Goal: Task Accomplishment & Management: Manage account settings

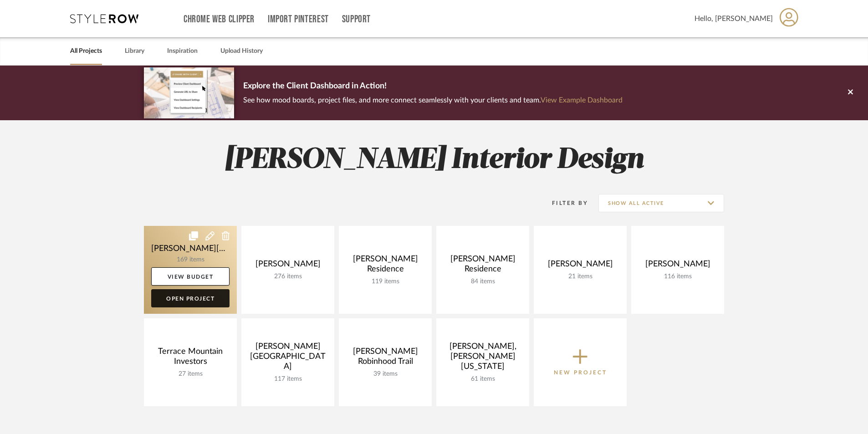
click at [189, 296] on link "Open Project" at bounding box center [190, 298] width 78 height 18
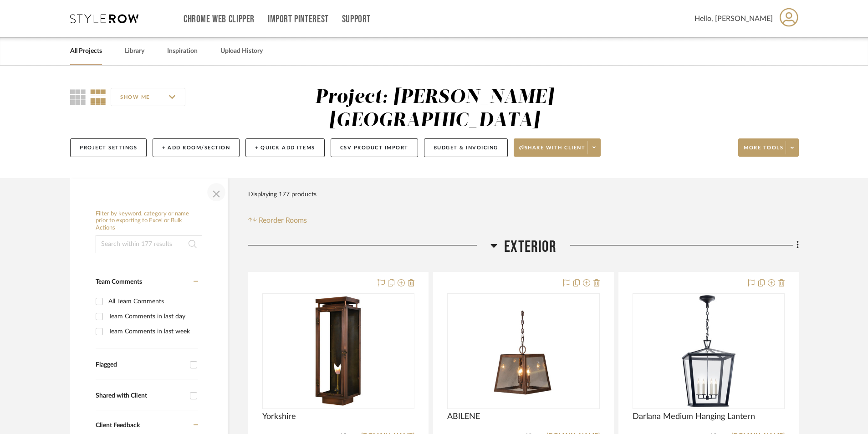
click at [215, 181] on span "button" at bounding box center [216, 192] width 22 height 22
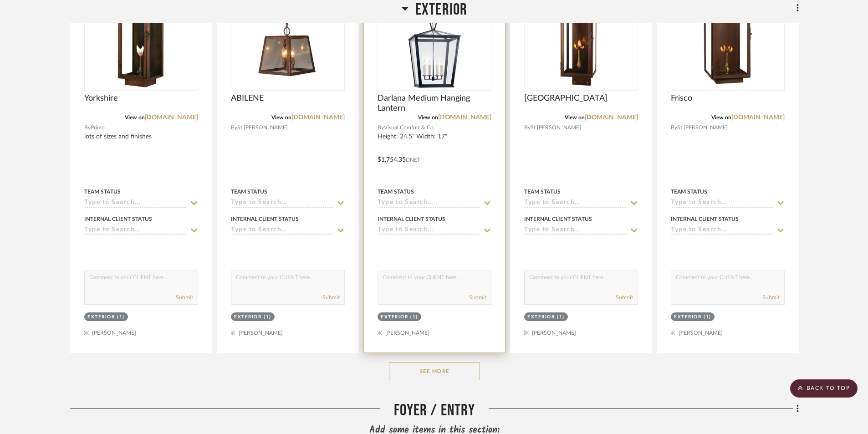
scroll to position [319, 0]
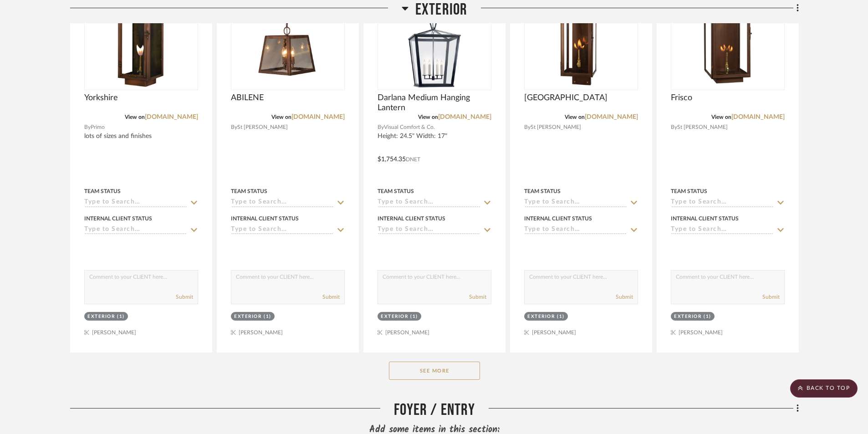
click at [451, 361] on button "See More" at bounding box center [434, 370] width 91 height 18
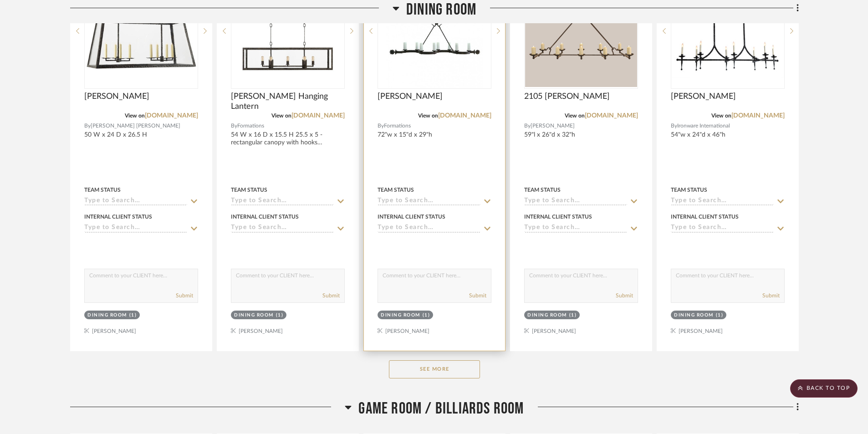
scroll to position [2686, 0]
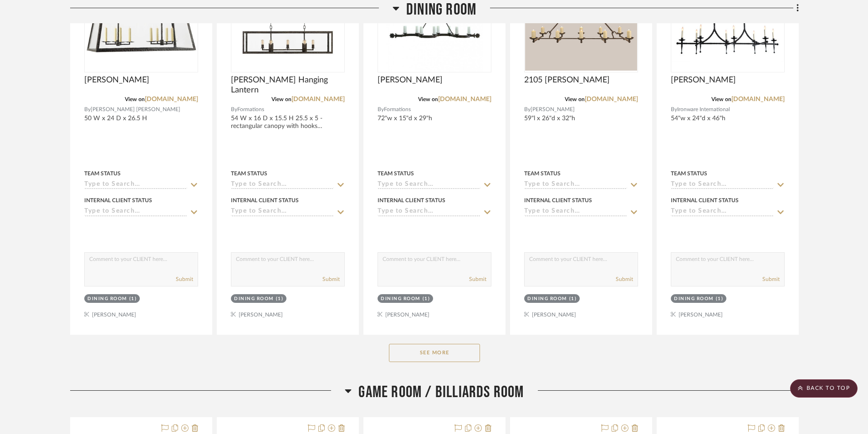
click at [444, 344] on button "See More" at bounding box center [434, 353] width 91 height 18
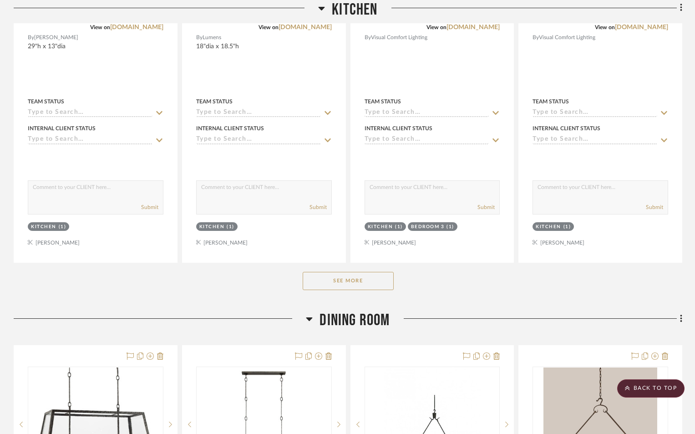
scroll to position [2864, 0]
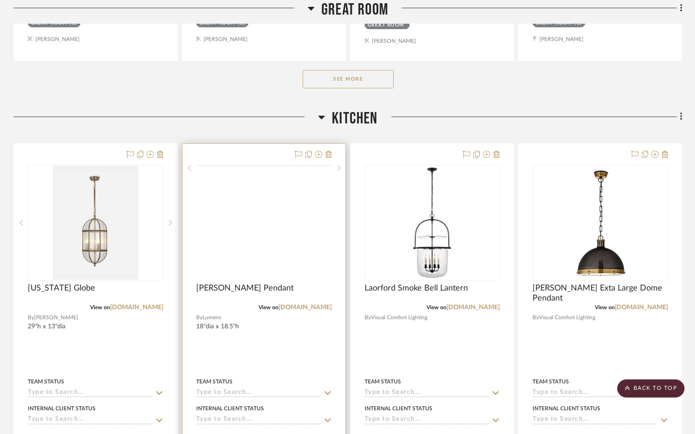
scroll to position [1184, 0]
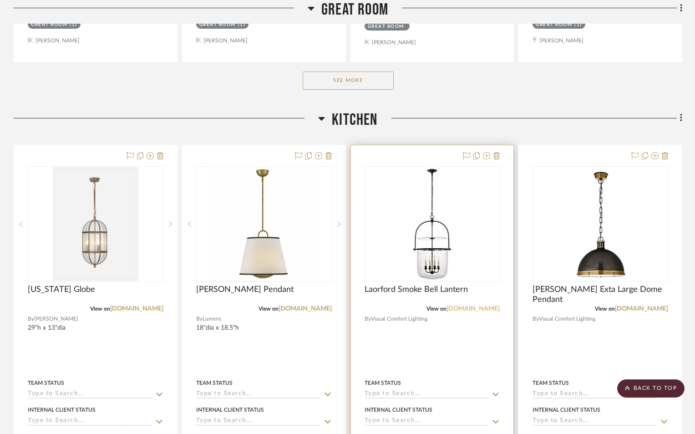
click at [472, 305] on link "[DOMAIN_NAME]" at bounding box center [473, 308] width 53 height 6
click at [0, 0] on img at bounding box center [0, 0] width 0 height 0
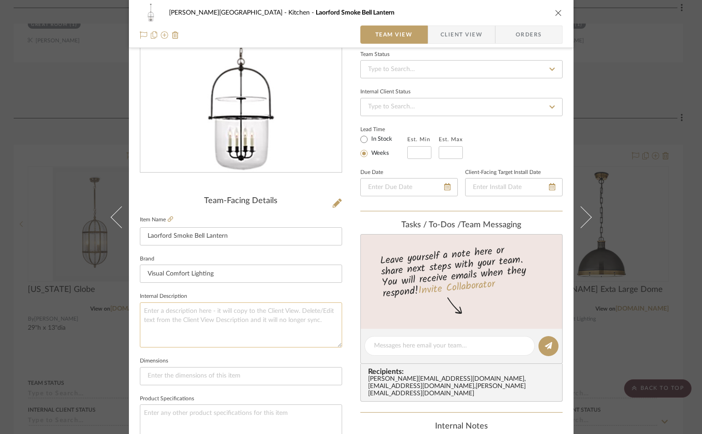
scroll to position [91, 0]
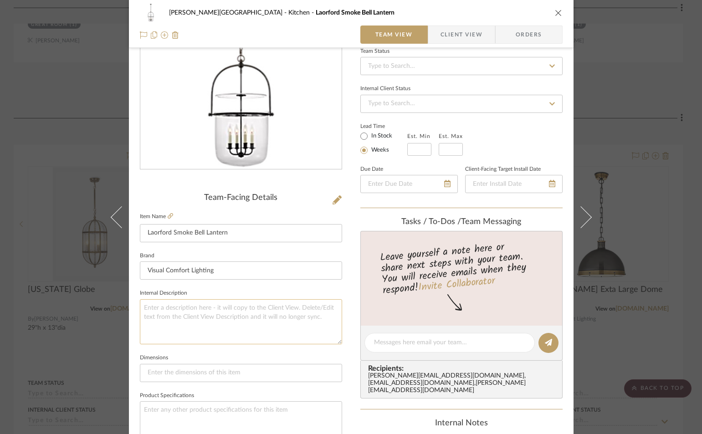
click at [156, 308] on textarea at bounding box center [241, 321] width 202 height 45
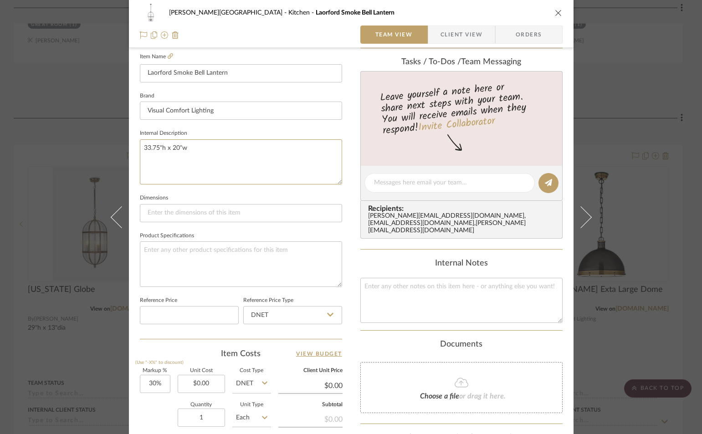
scroll to position [273, 0]
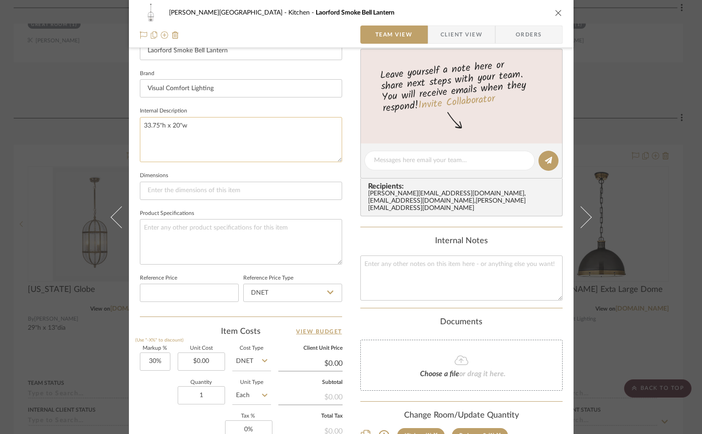
drag, startPoint x: 139, startPoint y: 126, endPoint x: 188, endPoint y: 125, distance: 49.2
click at [188, 125] on textarea "33.75"h x 20"w" at bounding box center [241, 139] width 202 height 45
type textarea "33.75"h x 20"w"
click at [180, 228] on textarea at bounding box center [241, 241] width 202 height 45
paste textarea "33.75"h x 20"w"
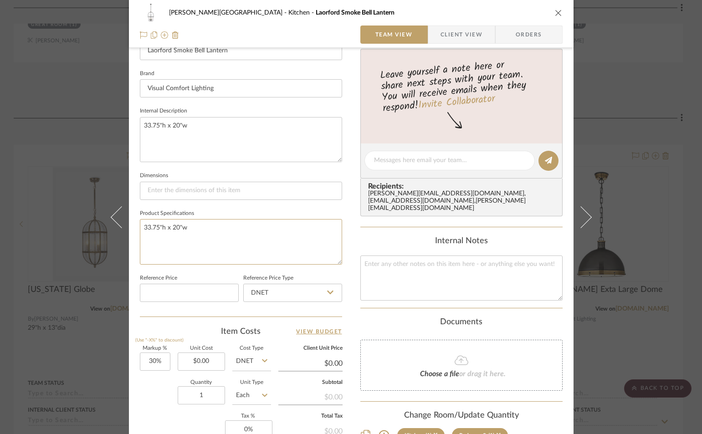
scroll to position [319, 0]
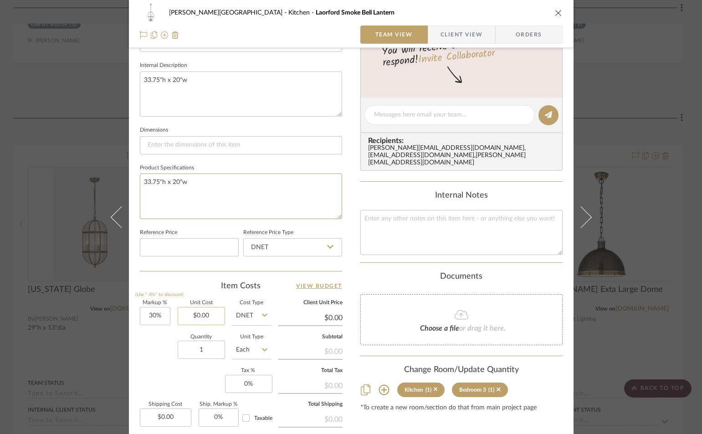
type textarea "33.75"h x 20"w"
type input "0.00"
click at [212, 315] on input "0.00" at bounding box center [201, 316] width 47 height 18
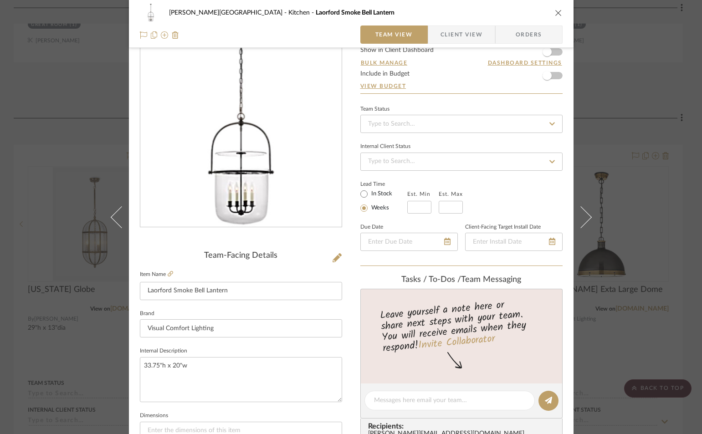
scroll to position [0, 0]
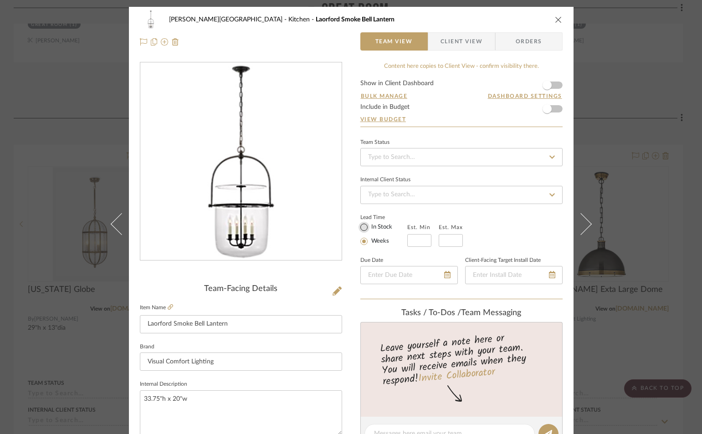
type input "$1,266.85"
click at [361, 225] on input "In Stock" at bounding box center [363, 227] width 11 height 11
radio input "true"
type input "$1,646.91"
click at [554, 19] on icon "close" at bounding box center [557, 19] width 7 height 7
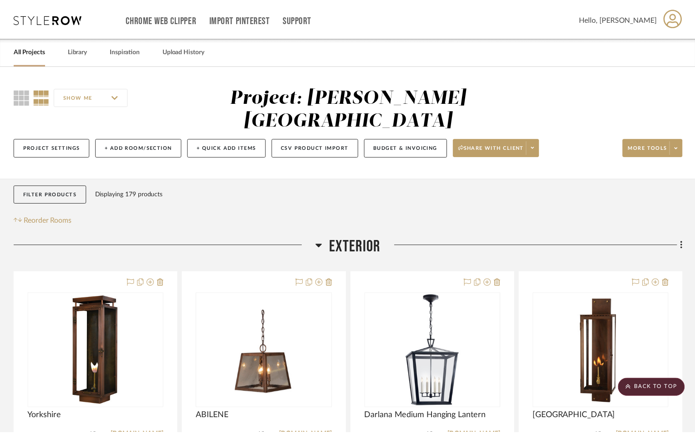
scroll to position [1184, 0]
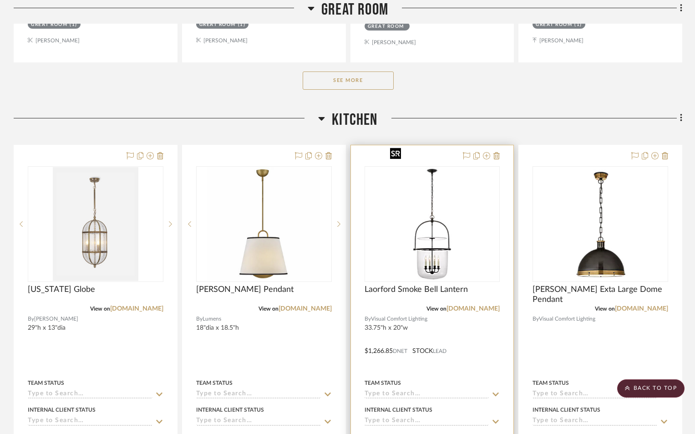
click at [432, 240] on img "0" at bounding box center [431, 224] width 91 height 114
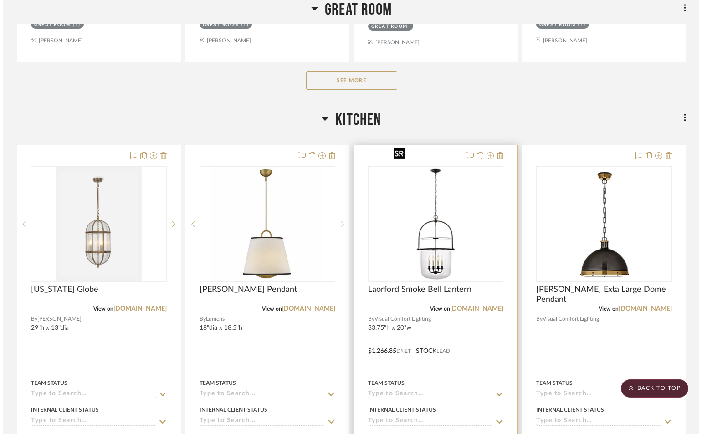
scroll to position [0, 0]
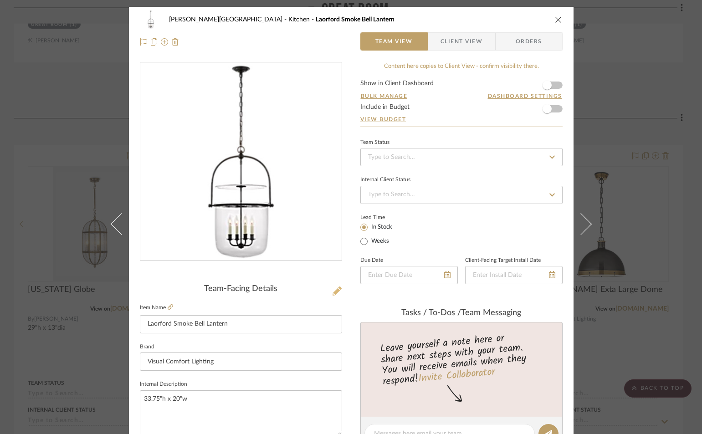
click at [334, 291] on icon at bounding box center [336, 290] width 9 height 9
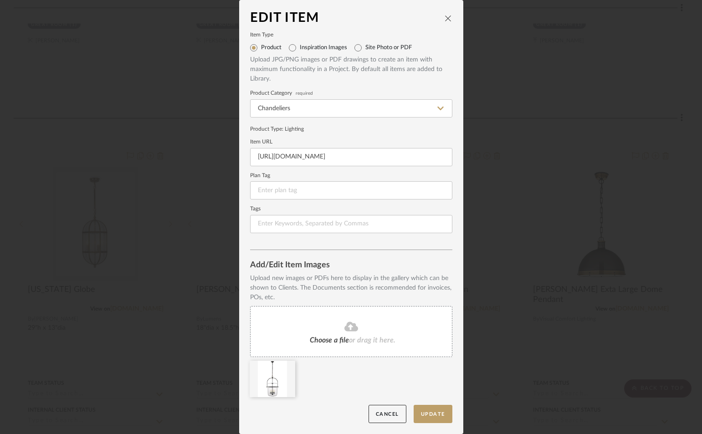
click at [331, 325] on fa-icon at bounding box center [351, 327] width 83 height 12
click at [431, 418] on button "Update" at bounding box center [432, 414] width 39 height 19
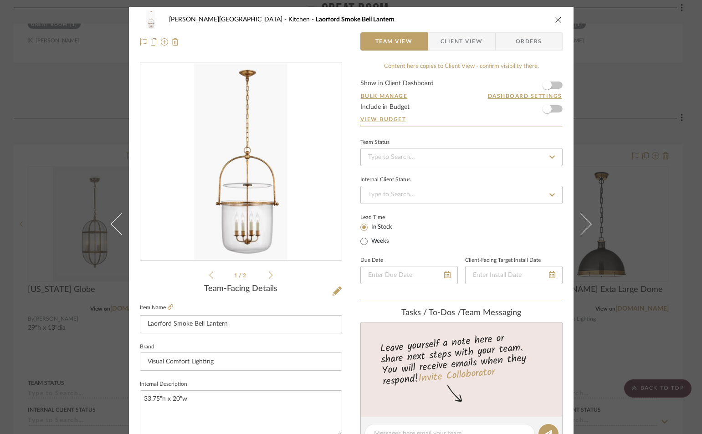
click at [554, 20] on icon "close" at bounding box center [557, 19] width 7 height 7
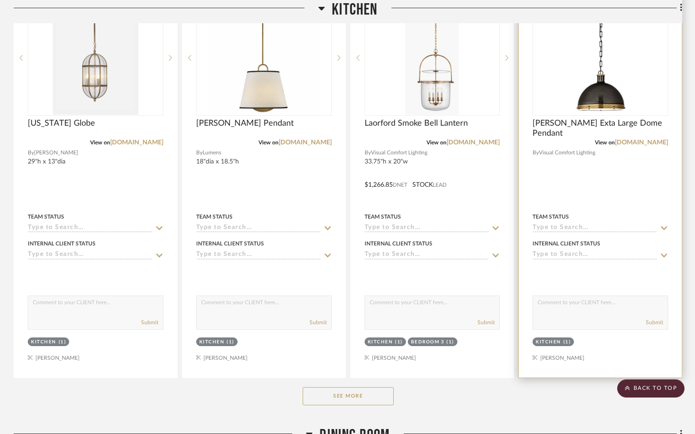
scroll to position [1366, 0]
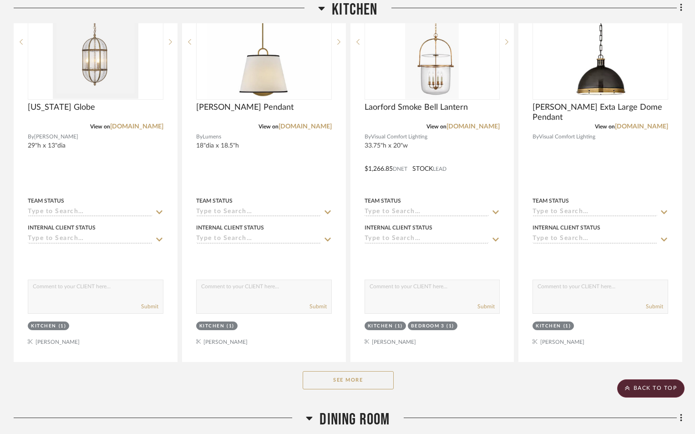
click at [359, 371] on button "See More" at bounding box center [348, 380] width 91 height 18
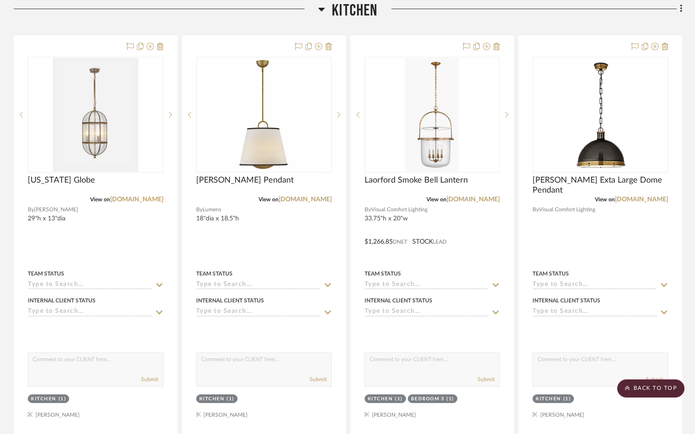
scroll to position [1275, 0]
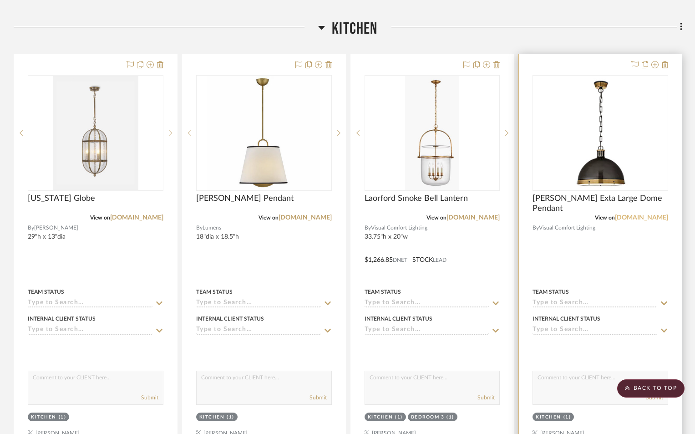
click at [641, 214] on link "[DOMAIN_NAME]" at bounding box center [641, 217] width 53 height 6
click at [585, 193] on span "[PERSON_NAME] Exta Large Dome Pendant" at bounding box center [601, 203] width 136 height 20
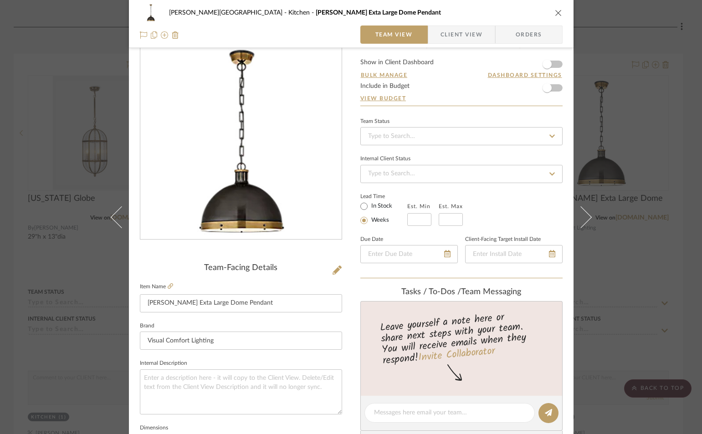
scroll to position [0, 0]
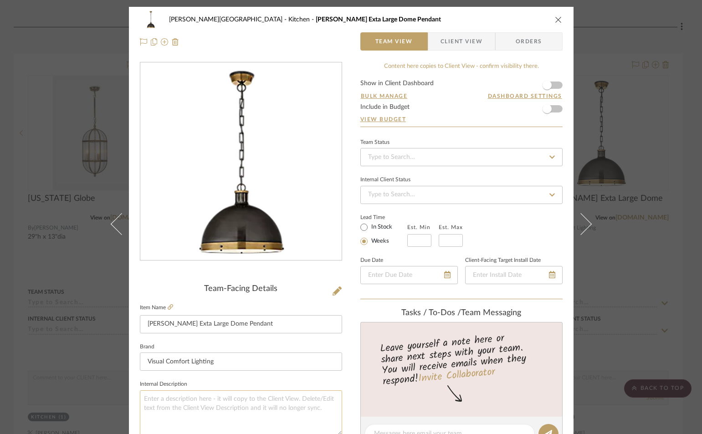
click at [171, 398] on textarea at bounding box center [241, 412] width 202 height 45
drag, startPoint x: 141, startPoint y: 399, endPoint x: 200, endPoint y: 397, distance: 59.2
click at [200, 397] on textarea "14.25"h x 16.25"dia" at bounding box center [241, 412] width 202 height 45
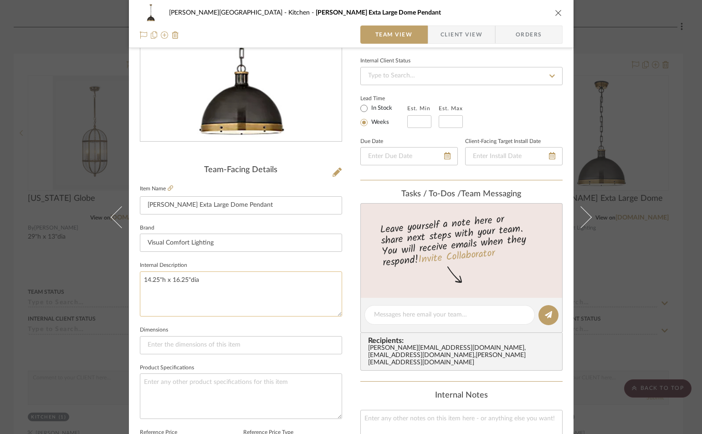
scroll to position [182, 0]
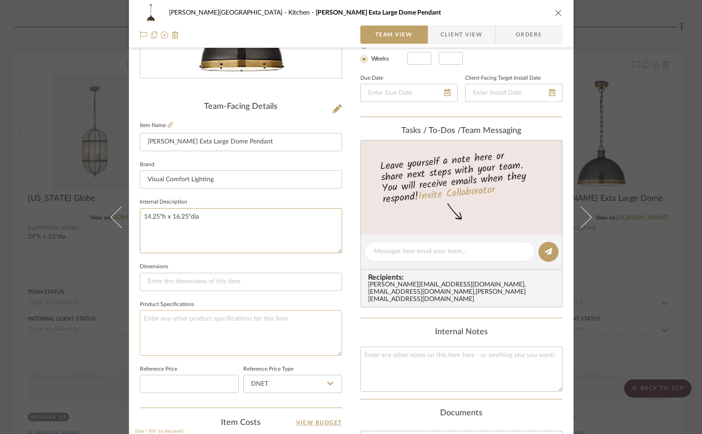
type textarea "14.25"h x 16.25"dia"
click at [173, 316] on textarea at bounding box center [241, 332] width 202 height 45
paste textarea "14.25"h x 16.25"dia"
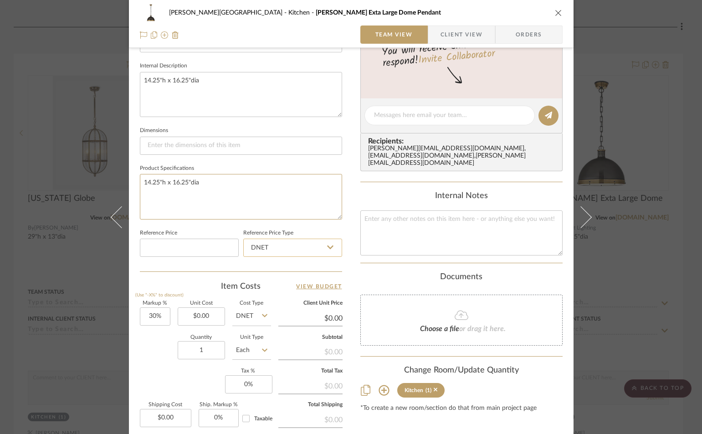
scroll to position [319, 0]
type textarea "14.25"h x 16.25"dia"
type input "0.00"
click at [212, 318] on input "0.00" at bounding box center [201, 316] width 47 height 18
type input "$844.35"
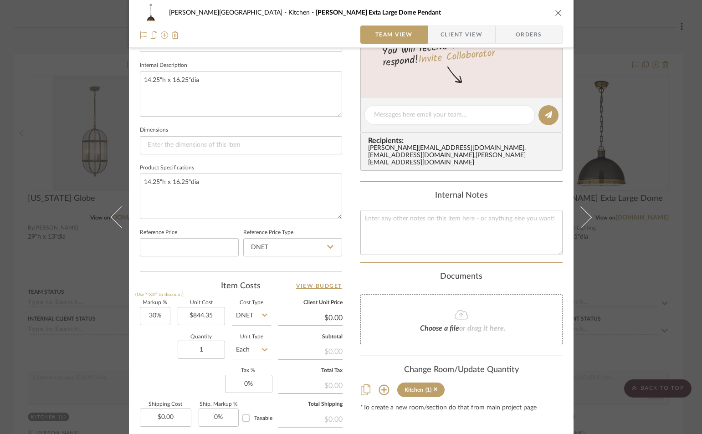
click at [452, 407] on div "Content here copies to Client View - confirm visibility there. Show in Client D…" at bounding box center [461, 117] width 202 height 749
type input "$1,097.66"
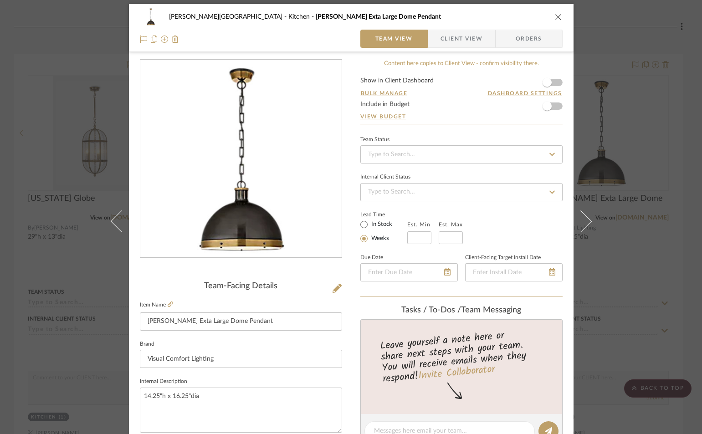
scroll to position [0, 0]
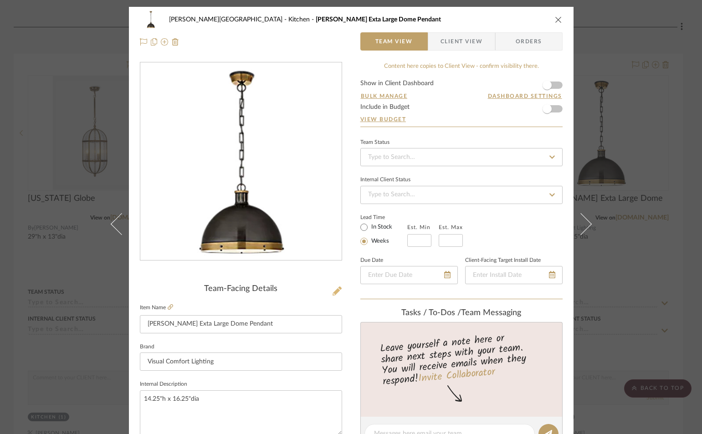
click at [332, 290] on icon at bounding box center [336, 290] width 9 height 9
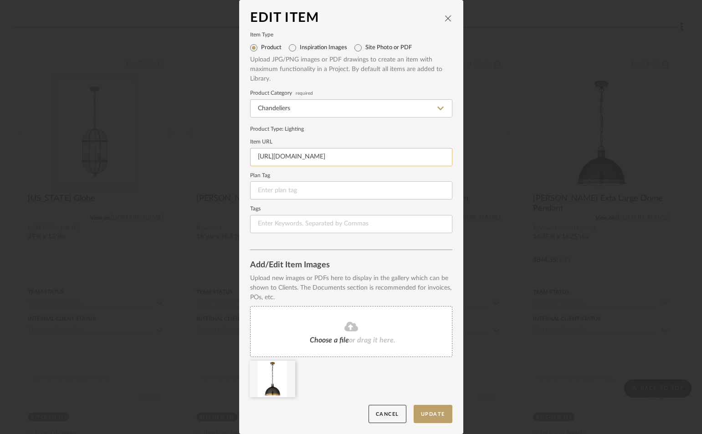
drag, startPoint x: 252, startPoint y: 156, endPoint x: 422, endPoint y: 149, distance: 169.9
click at [422, 149] on input "https://www.visualcomfort.com/us/c/ceiling?p=8" at bounding box center [351, 157] width 202 height 18
paste input "14.25"h x 16.25"dia"
type input "14.25"h x 16.25"dia"
drag, startPoint x: 310, startPoint y: 157, endPoint x: 251, endPoint y: 157, distance: 59.2
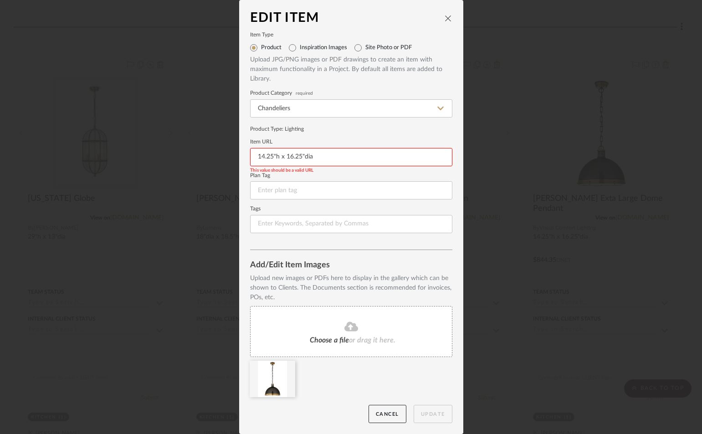
click at [251, 157] on input "14.25"h x 16.25"dia" at bounding box center [351, 157] width 202 height 18
paste input "[URL][DOMAIN_NAME][PERSON_NAME]"
type input "[URL][DOMAIN_NAME][PERSON_NAME]"
click at [432, 414] on button "Update" at bounding box center [432, 414] width 39 height 19
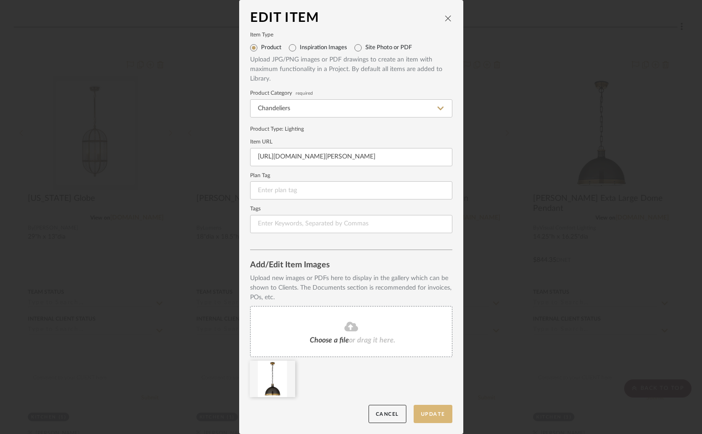
scroll to position [0, 0]
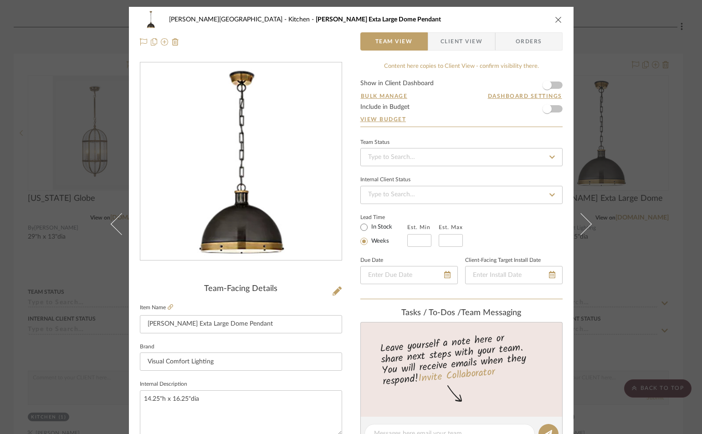
click at [554, 16] on icon "close" at bounding box center [557, 19] width 7 height 7
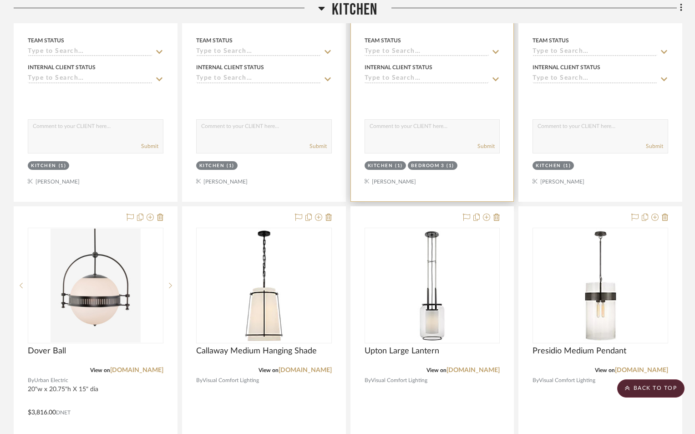
scroll to position [1548, 0]
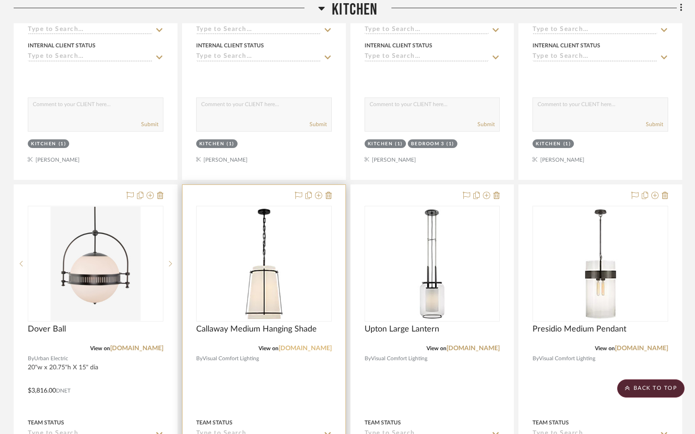
click at [288, 345] on link "[DOMAIN_NAME]" at bounding box center [305, 348] width 53 height 6
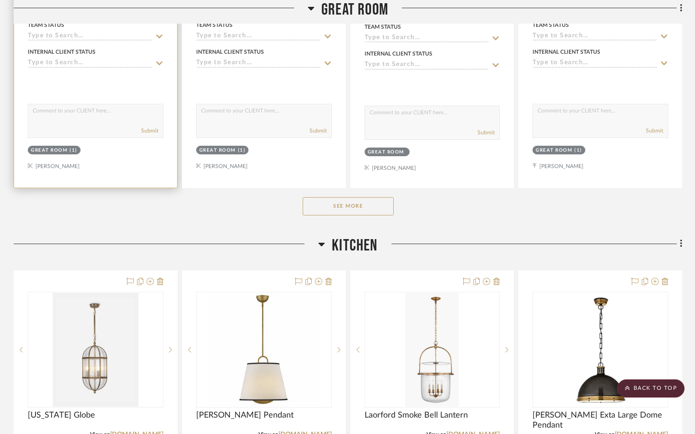
scroll to position [1047, 0]
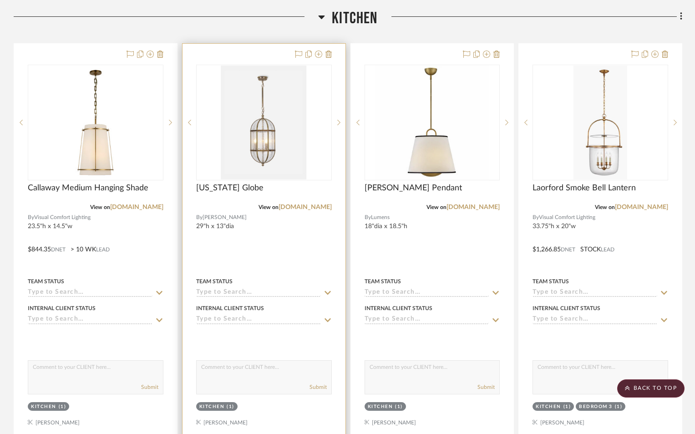
scroll to position [1457, 0]
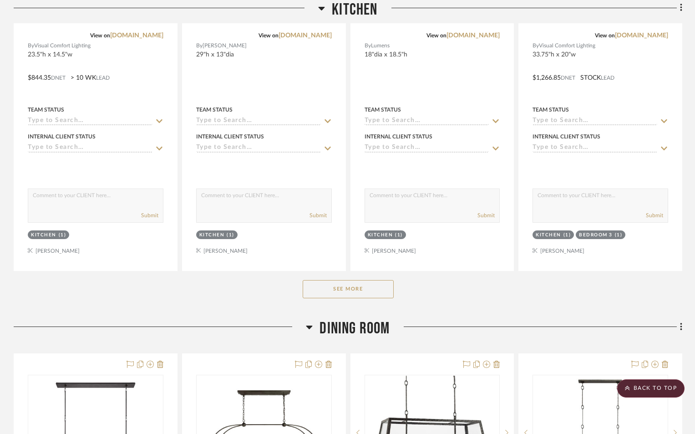
click at [327, 280] on button "See More" at bounding box center [348, 289] width 91 height 18
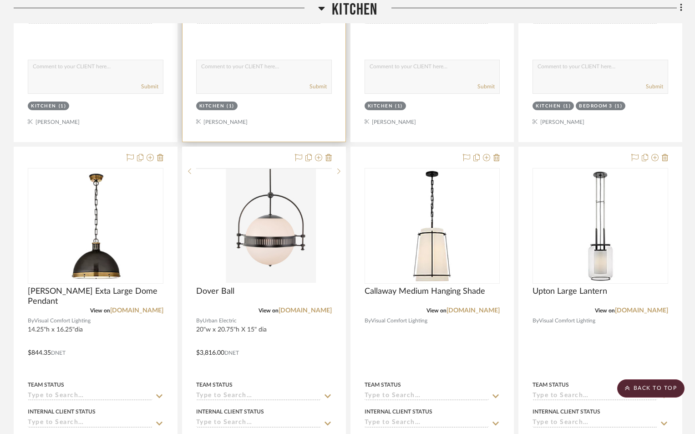
scroll to position [1593, 0]
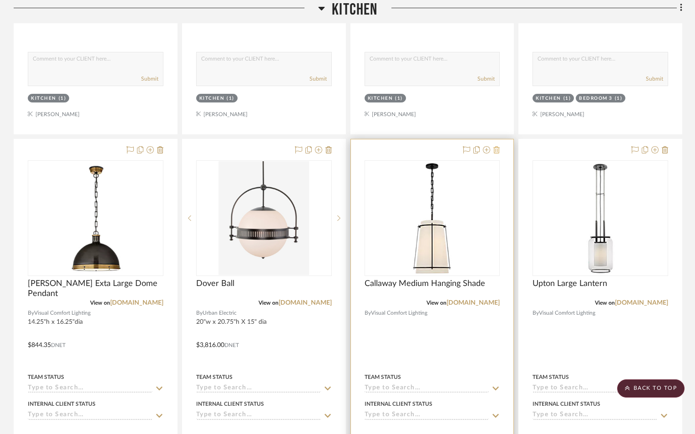
click at [498, 146] on icon at bounding box center [496, 149] width 6 height 7
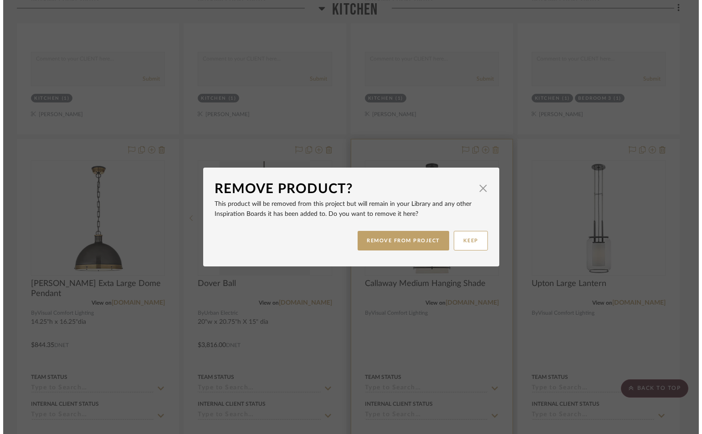
scroll to position [0, 0]
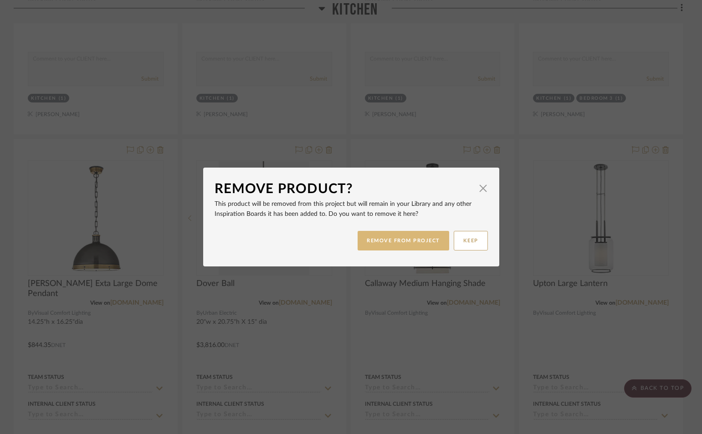
click at [390, 239] on button "REMOVE FROM PROJECT" at bounding box center [403, 241] width 92 height 20
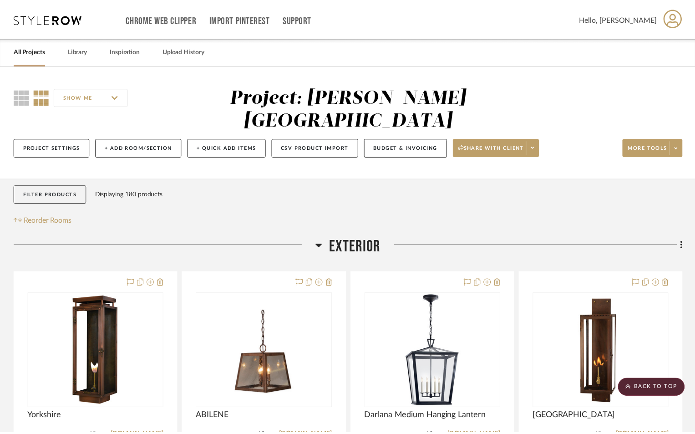
scroll to position [1593, 0]
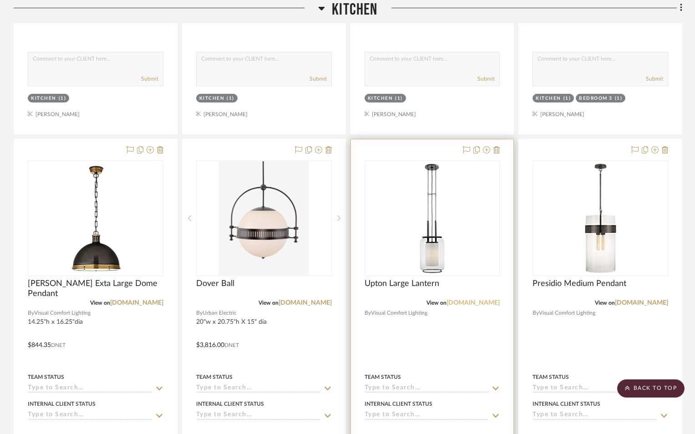
click at [454, 300] on link "[DOMAIN_NAME]" at bounding box center [473, 303] width 53 height 6
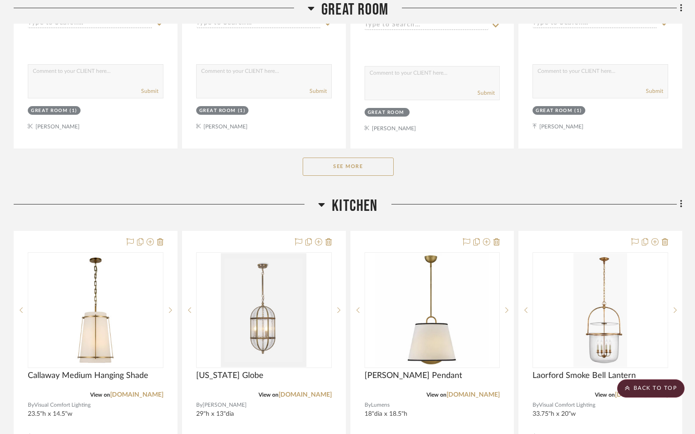
scroll to position [1093, 0]
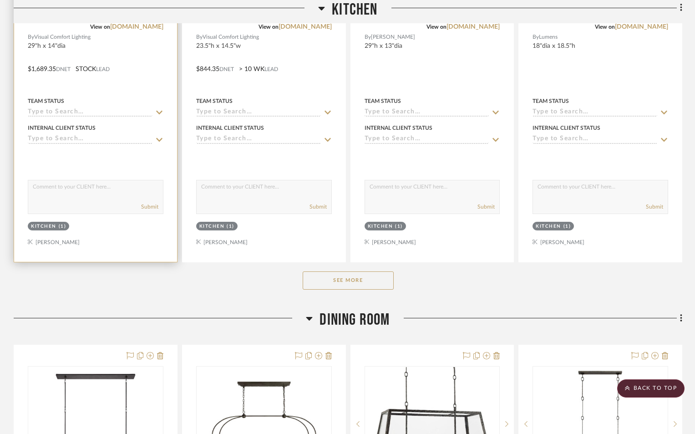
scroll to position [1639, 0]
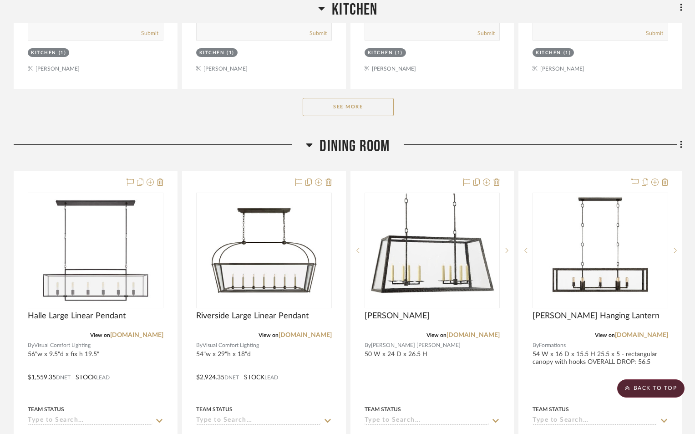
drag, startPoint x: 331, startPoint y: 83, endPoint x: 334, endPoint y: 112, distance: 28.4
click at [332, 98] on button "See More" at bounding box center [348, 107] width 91 height 18
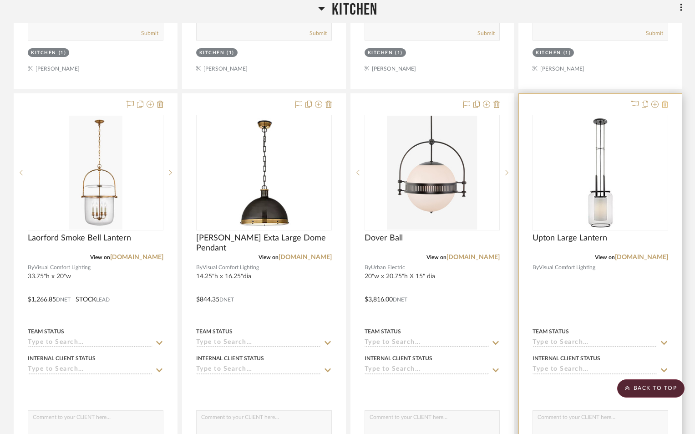
click at [664, 101] on icon at bounding box center [665, 104] width 6 height 7
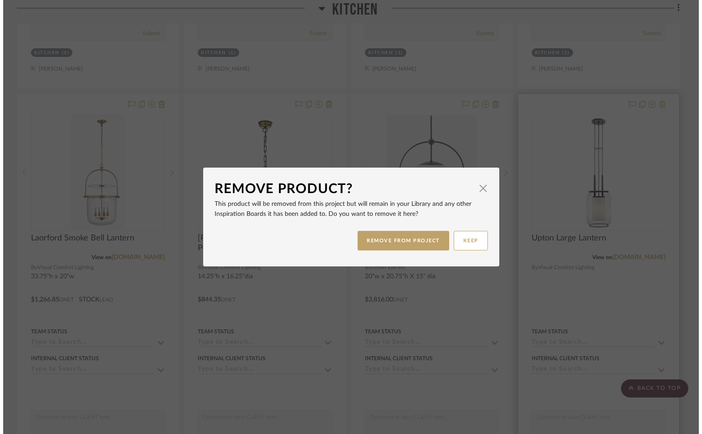
scroll to position [0, 0]
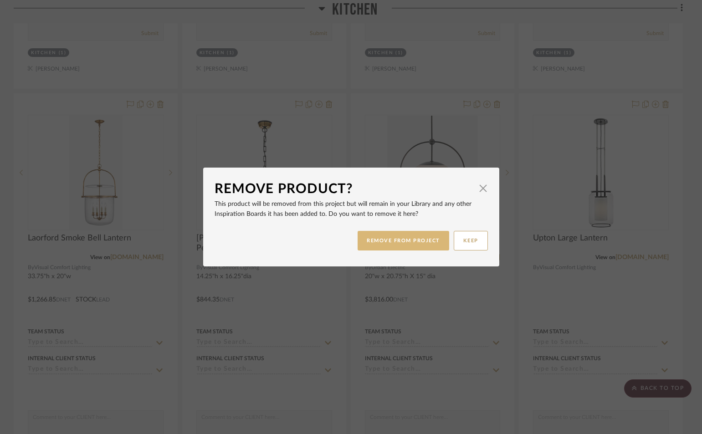
click at [393, 243] on button "REMOVE FROM PROJECT" at bounding box center [403, 241] width 92 height 20
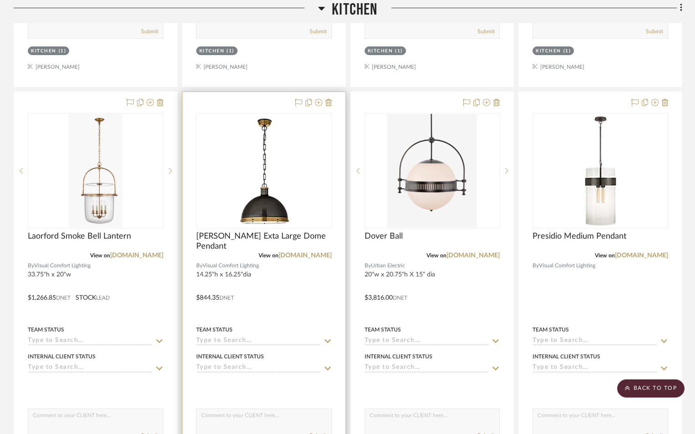
scroll to position [1639, 0]
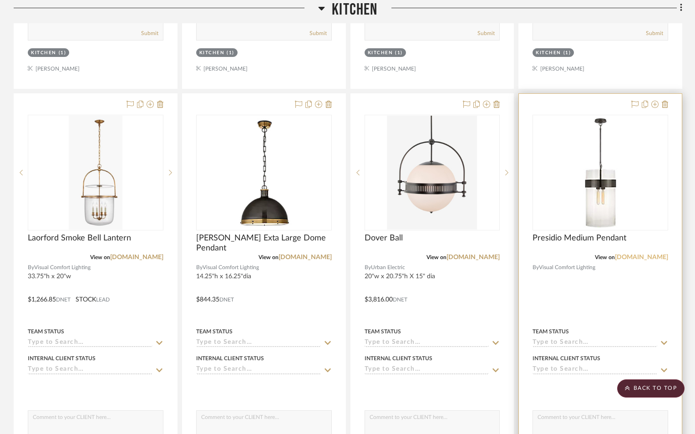
click at [646, 254] on link "[DOMAIN_NAME]" at bounding box center [641, 257] width 53 height 6
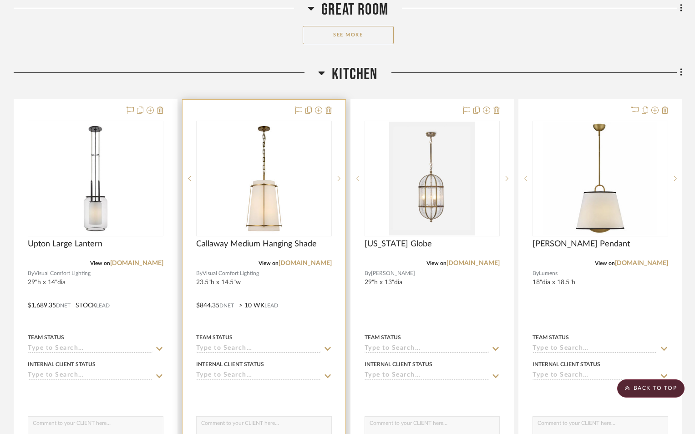
scroll to position [1184, 0]
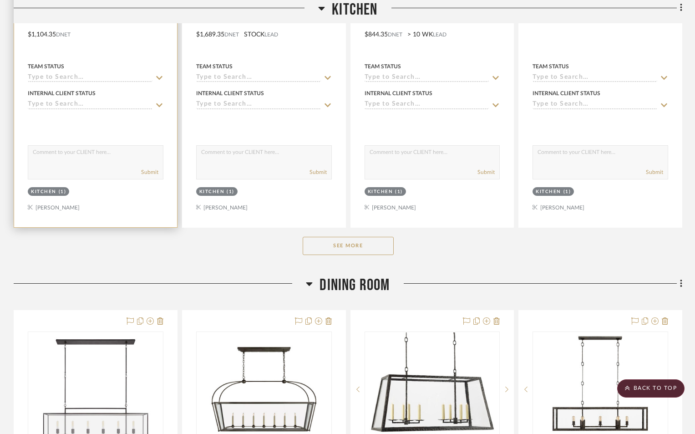
scroll to position [1502, 0]
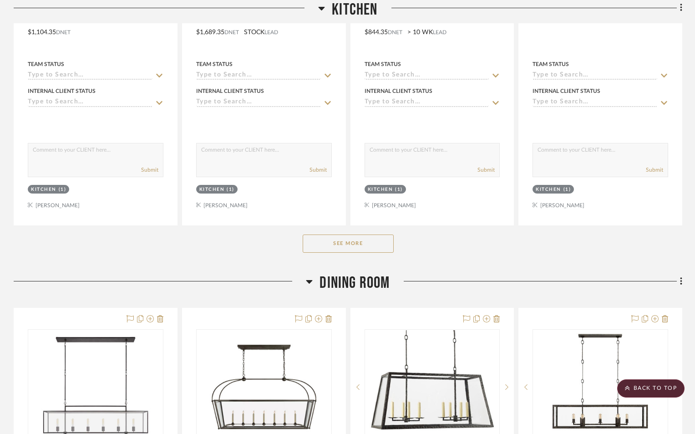
click at [340, 234] on button "See More" at bounding box center [348, 243] width 91 height 18
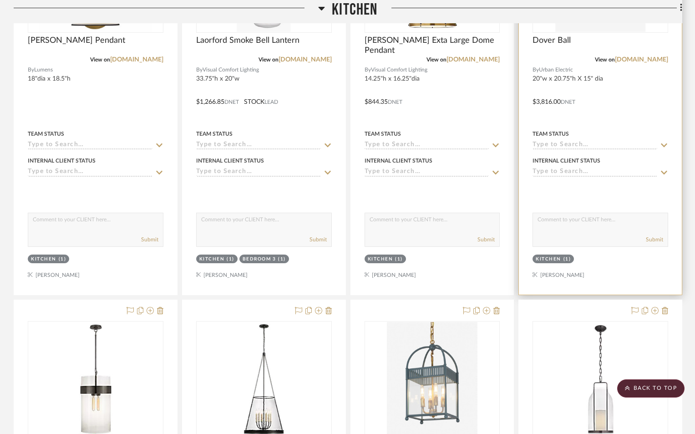
scroll to position [1866, 0]
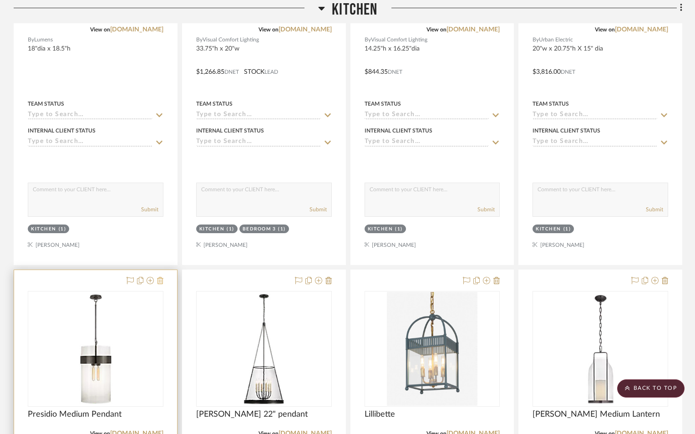
click at [161, 277] on icon at bounding box center [160, 280] width 6 height 7
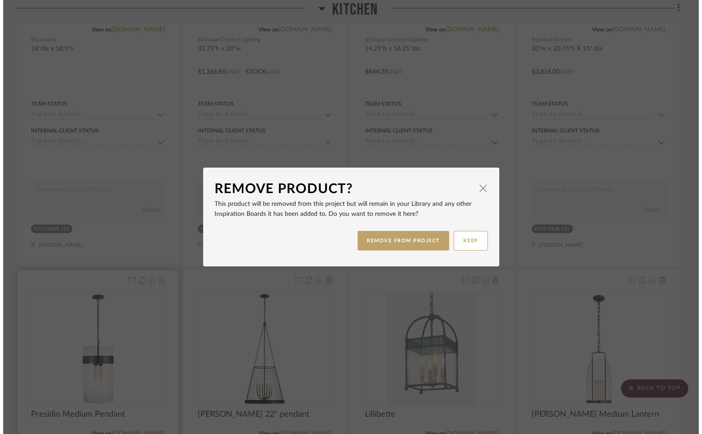
scroll to position [0, 0]
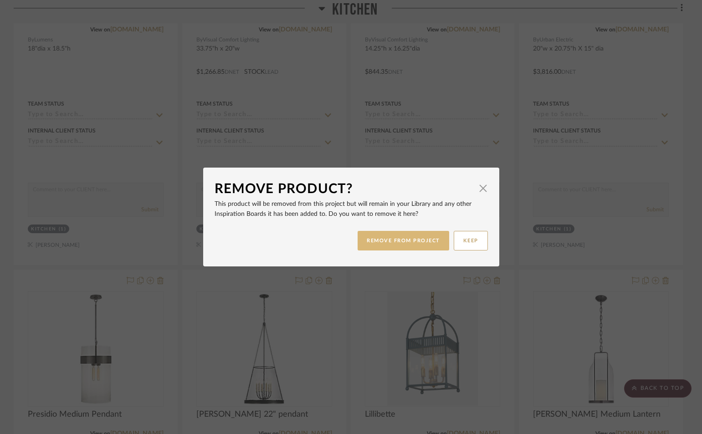
click at [422, 239] on button "REMOVE FROM PROJECT" at bounding box center [403, 241] width 92 height 20
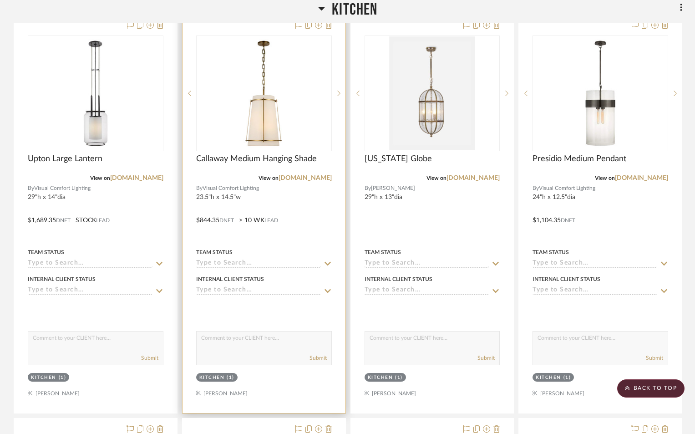
scroll to position [1411, 0]
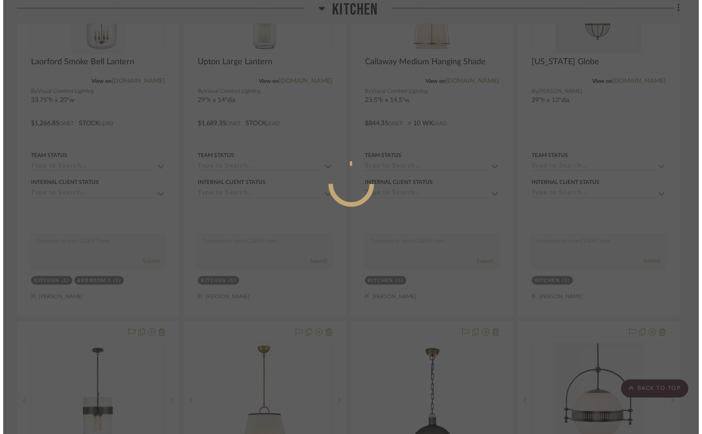
scroll to position [0, 0]
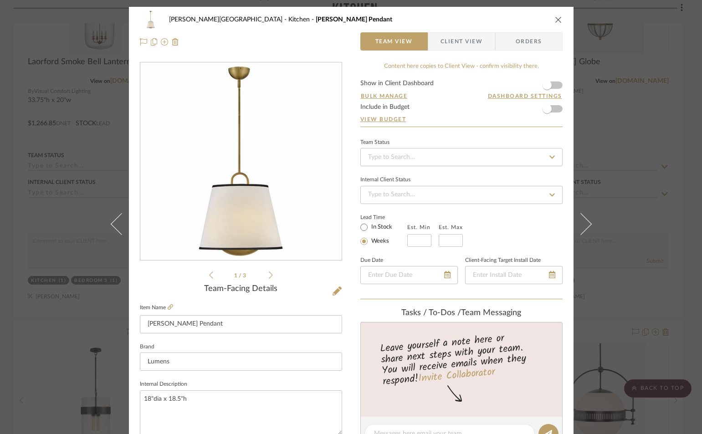
click at [556, 21] on icon "close" at bounding box center [557, 19] width 7 height 7
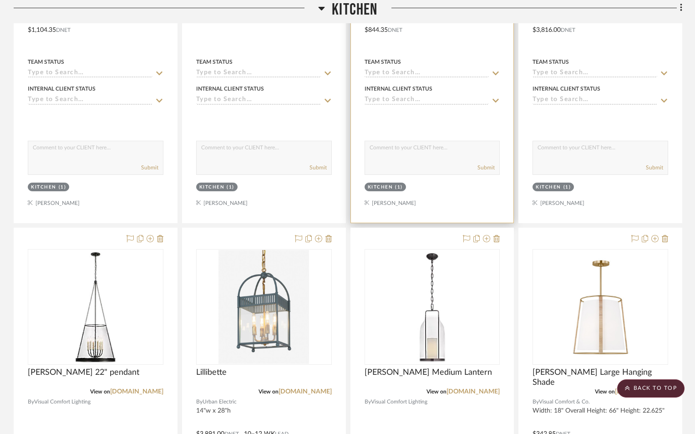
scroll to position [1958, 0]
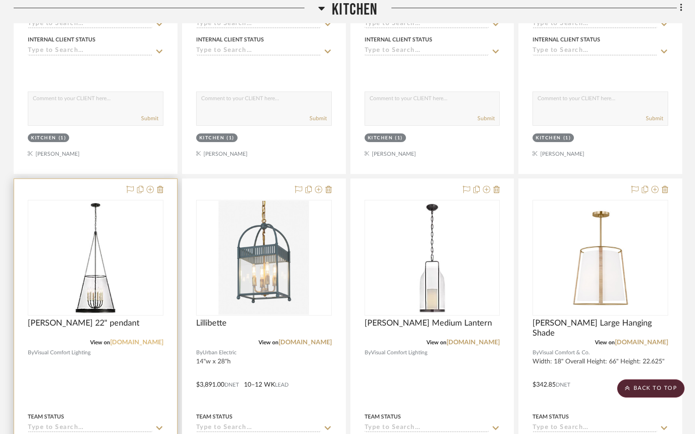
click at [122, 339] on link "[DOMAIN_NAME]" at bounding box center [136, 342] width 53 height 6
click at [159, 186] on icon at bounding box center [160, 189] width 6 height 7
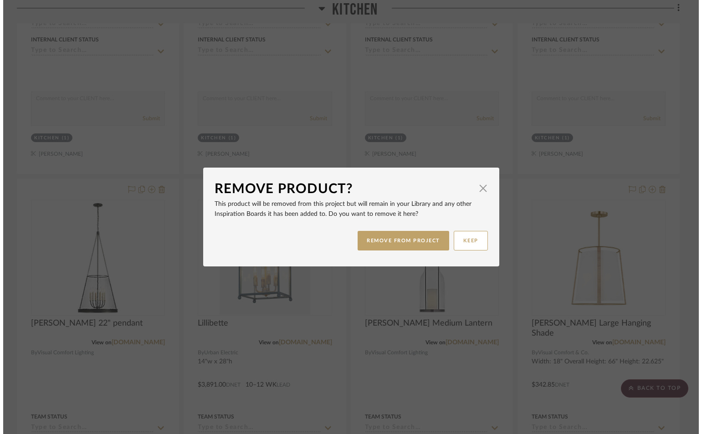
scroll to position [0, 0]
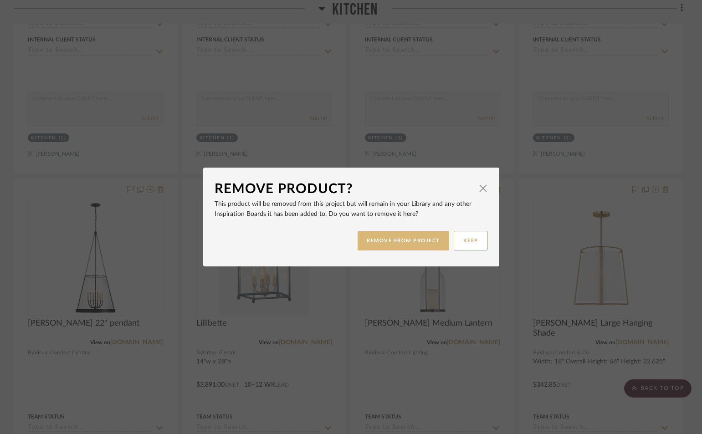
click at [413, 244] on button "REMOVE FROM PROJECT" at bounding box center [403, 241] width 92 height 20
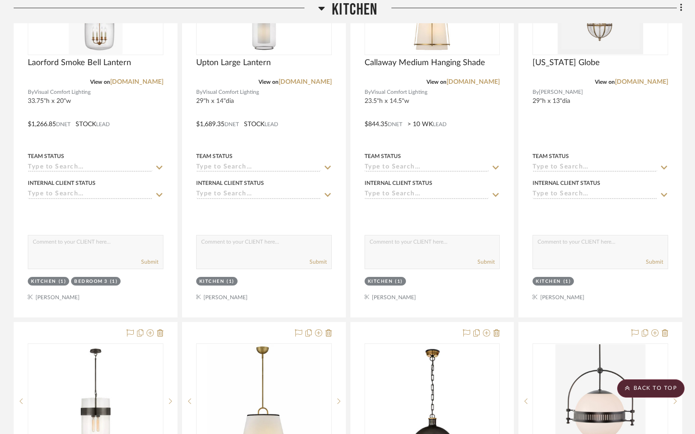
scroll to position [1366, 0]
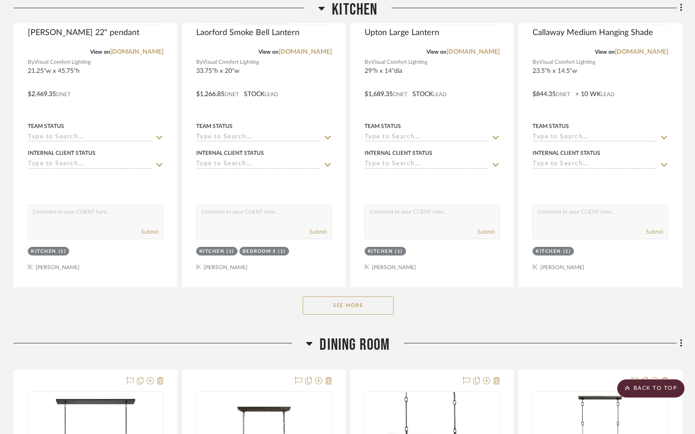
scroll to position [1457, 0]
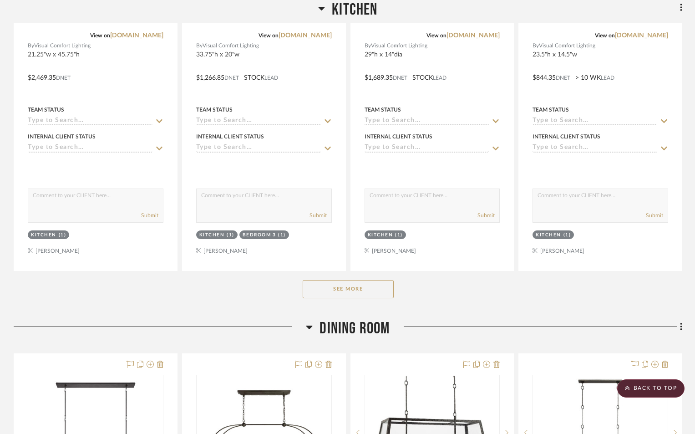
click at [344, 280] on button "See More" at bounding box center [348, 289] width 91 height 18
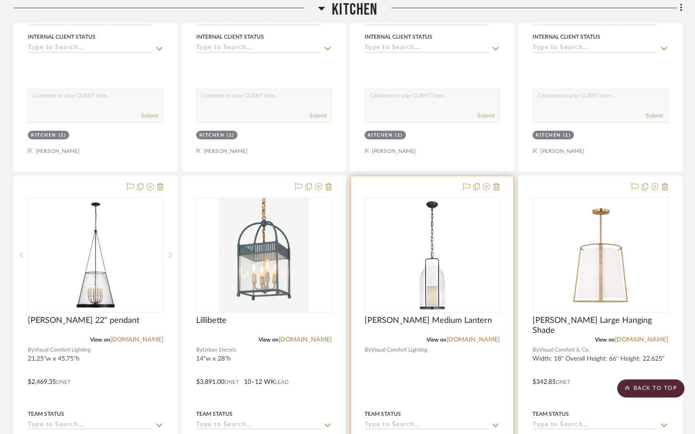
scroll to position [1970, 0]
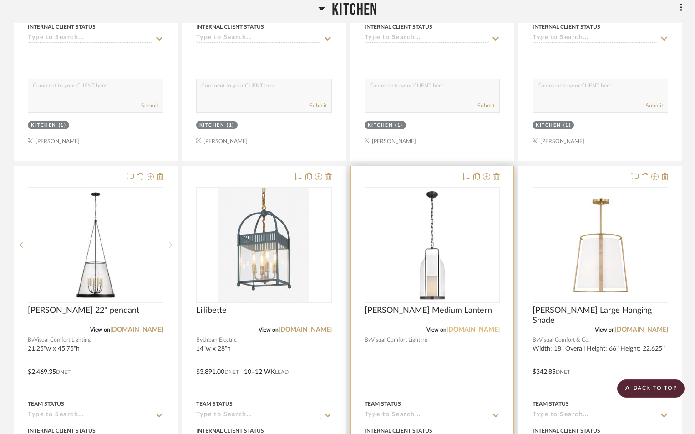
click at [472, 326] on link "[DOMAIN_NAME]" at bounding box center [473, 329] width 53 height 6
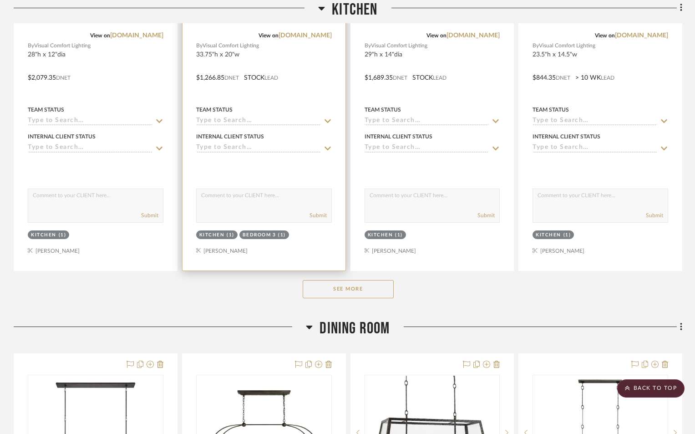
scroll to position [1502, 0]
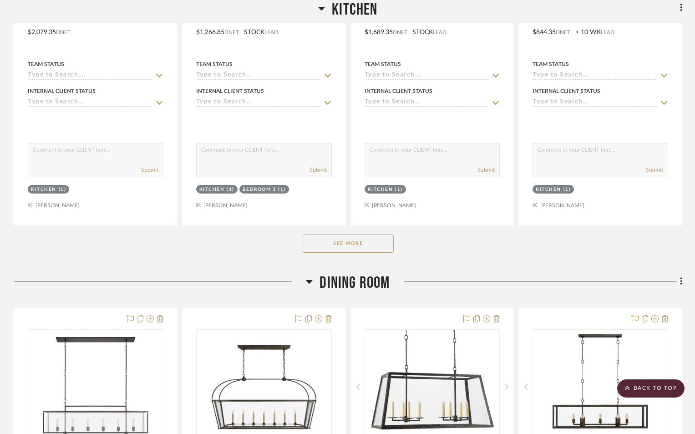
click at [315, 234] on button "See More" at bounding box center [348, 243] width 91 height 18
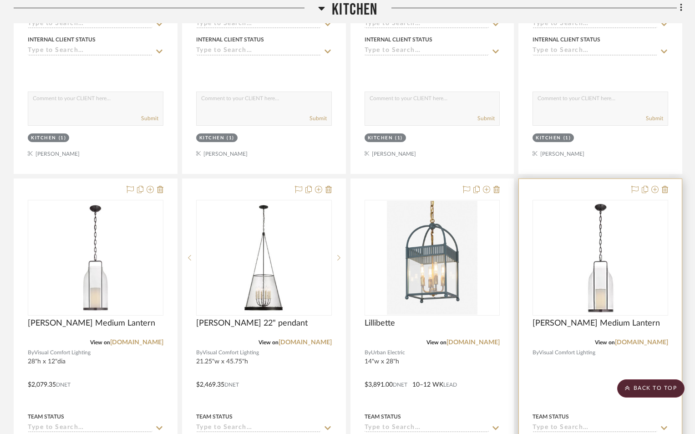
scroll to position [2003, 0]
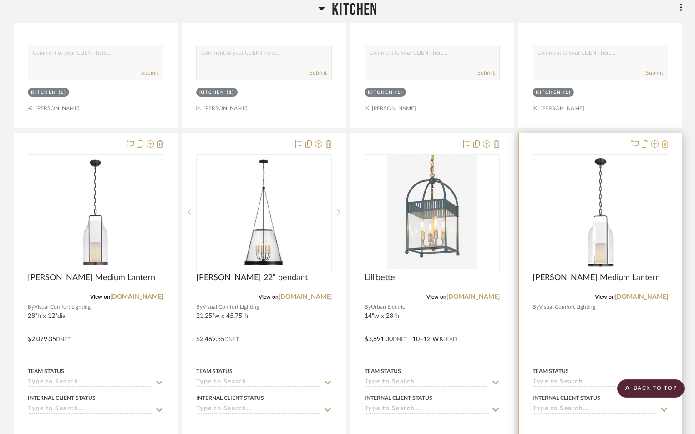
click at [666, 140] on icon at bounding box center [665, 143] width 6 height 7
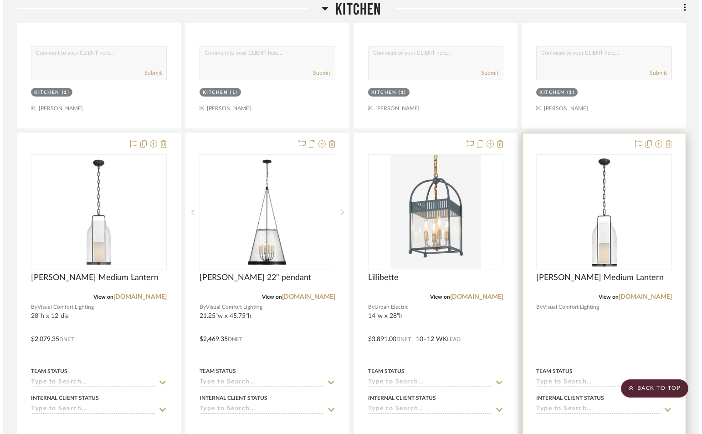
scroll to position [0, 0]
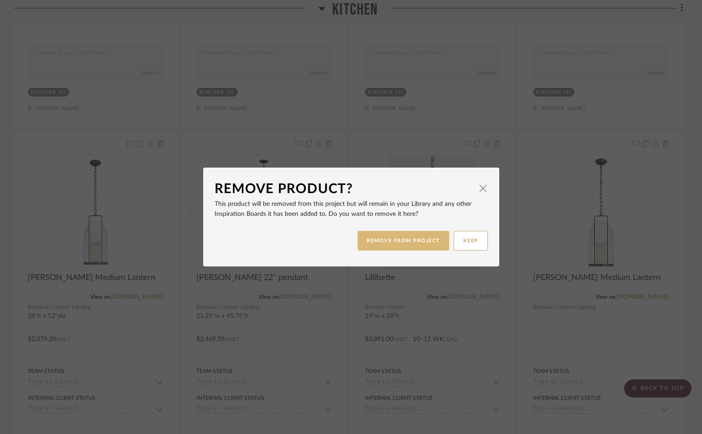
click at [386, 240] on button "REMOVE FROM PROJECT" at bounding box center [403, 241] width 92 height 20
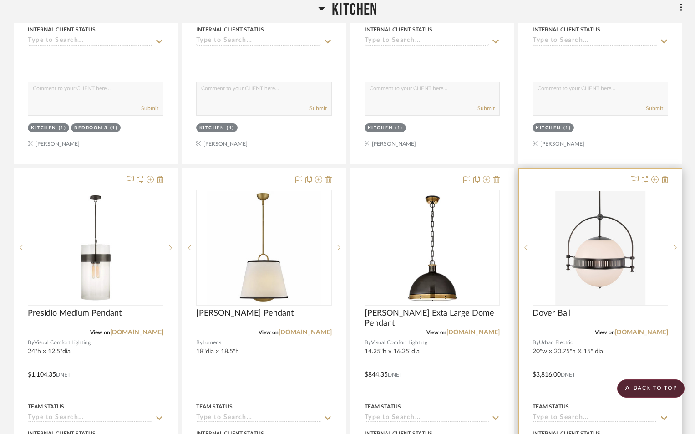
scroll to position [1548, 0]
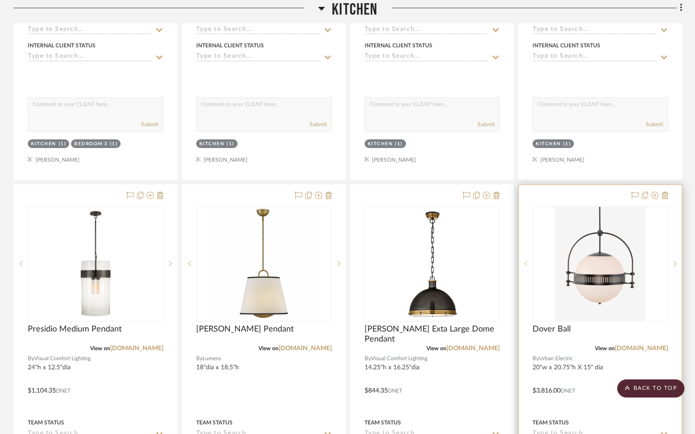
click at [527, 217] on div at bounding box center [526, 264] width 14 height 116
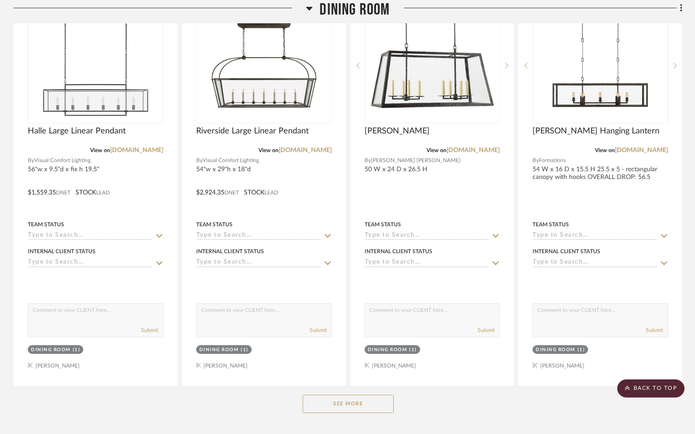
scroll to position [6055, 0]
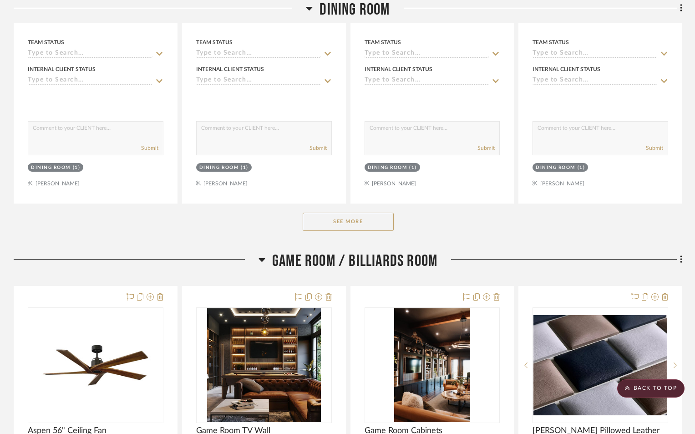
click at [331, 213] on button "See More" at bounding box center [348, 222] width 91 height 18
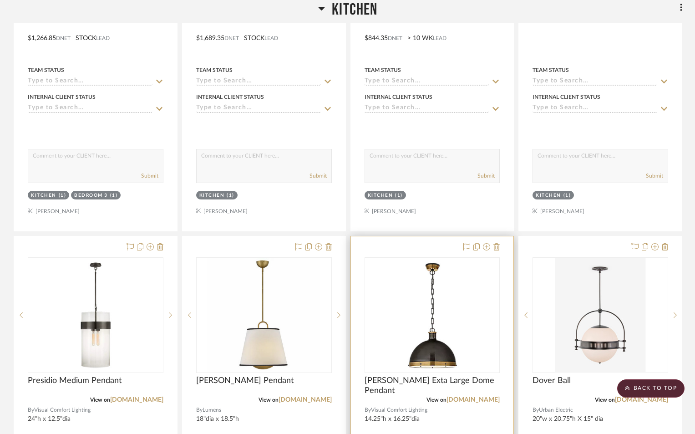
scroll to position [1593, 0]
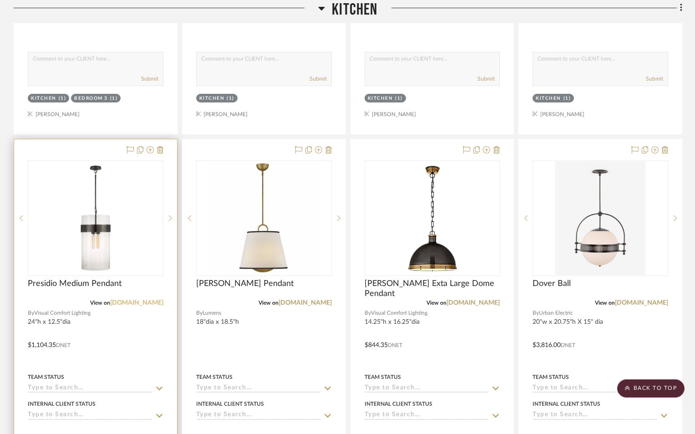
click at [125, 300] on link "[DOMAIN_NAME]" at bounding box center [136, 303] width 53 height 6
click at [134, 243] on img "0" at bounding box center [96, 218] width 114 height 114
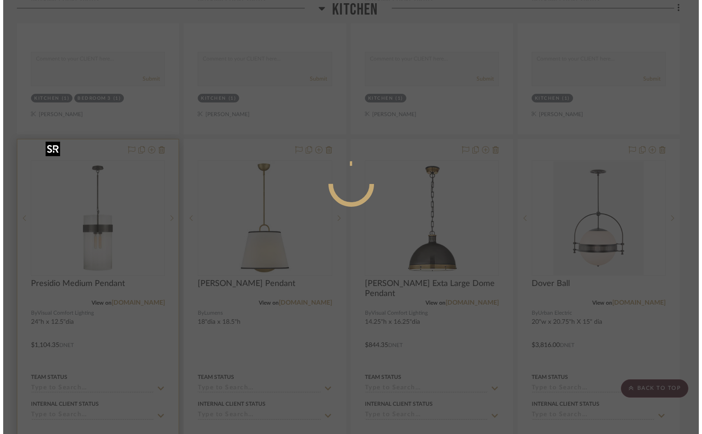
scroll to position [0, 0]
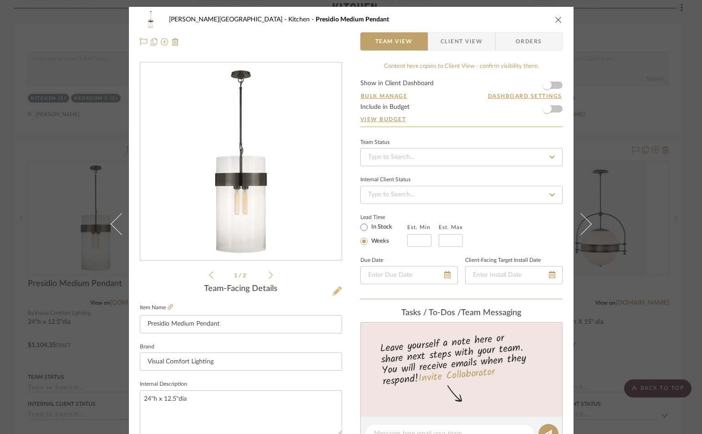
click at [335, 291] on icon at bounding box center [336, 290] width 9 height 9
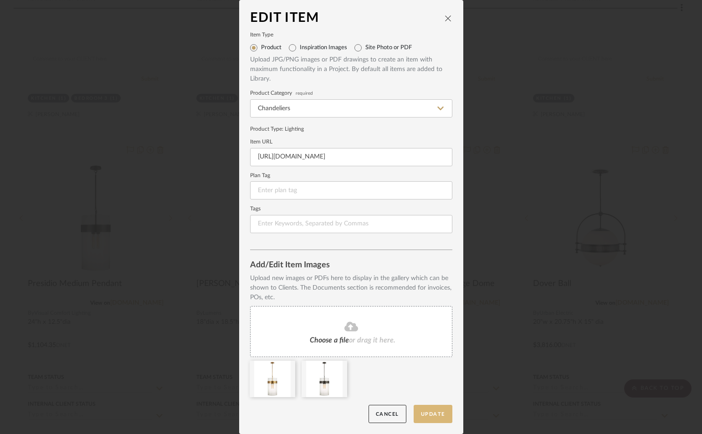
click at [420, 412] on button "Update" at bounding box center [432, 414] width 39 height 19
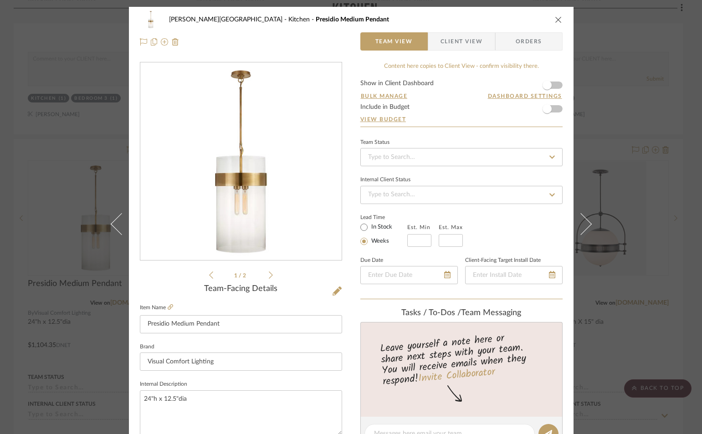
click at [554, 20] on icon "close" at bounding box center [557, 19] width 7 height 7
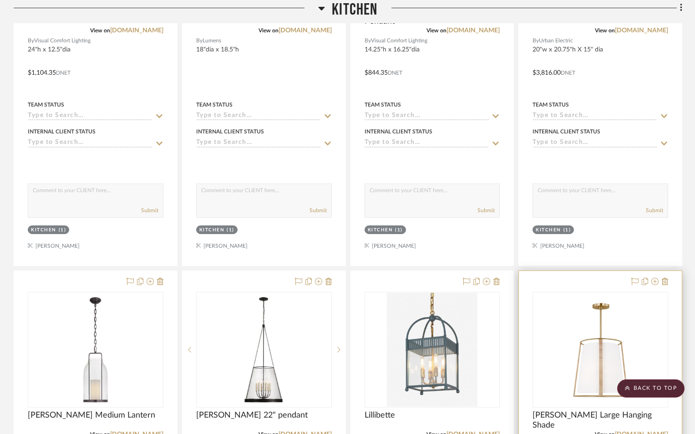
scroll to position [1866, 0]
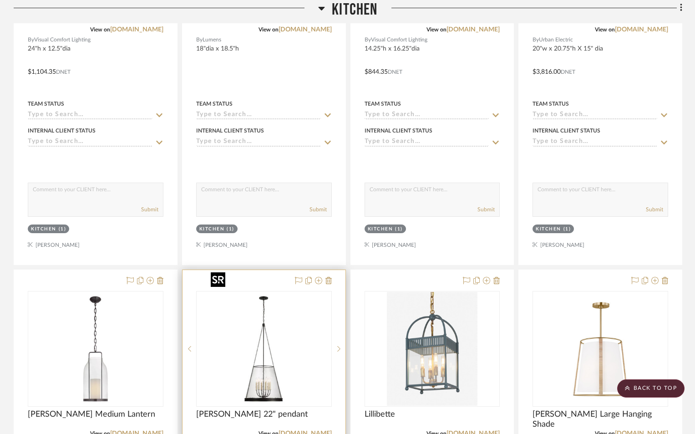
click at [314, 344] on img "0" at bounding box center [264, 349] width 114 height 114
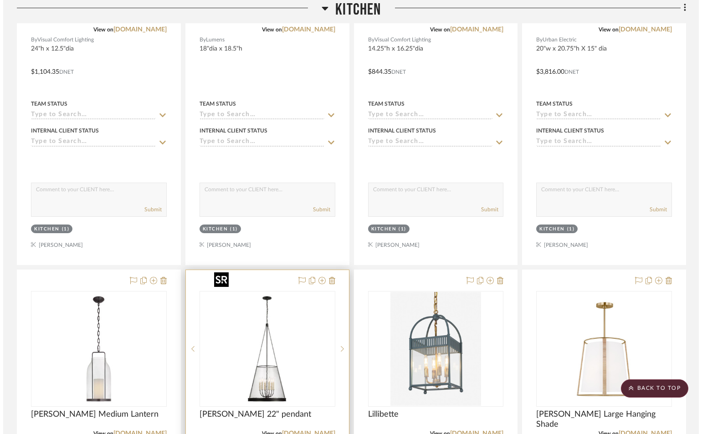
scroll to position [0, 0]
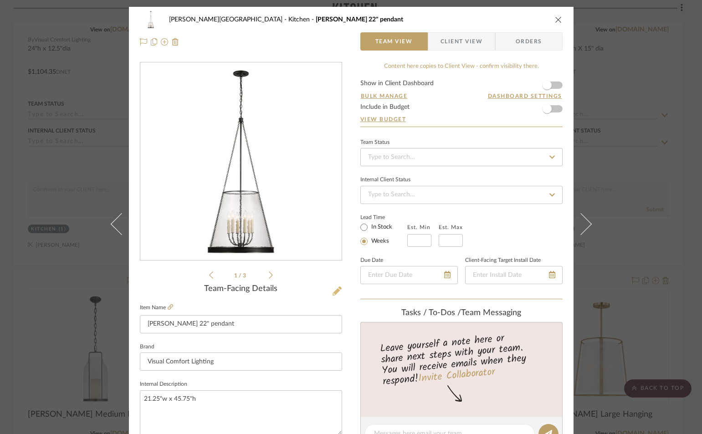
click at [335, 292] on icon at bounding box center [336, 290] width 9 height 9
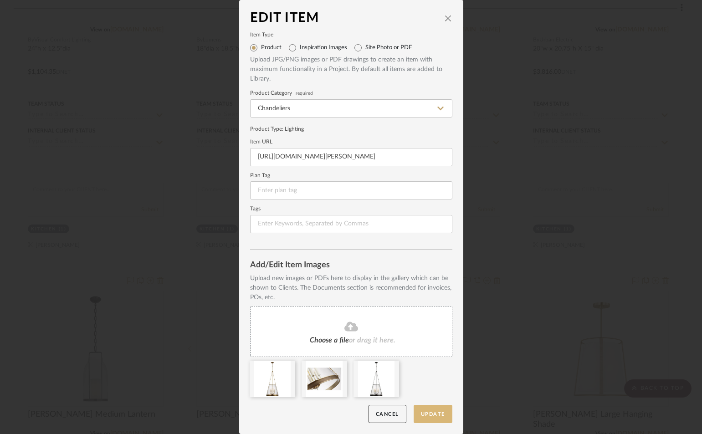
click at [426, 409] on button "Update" at bounding box center [432, 414] width 39 height 19
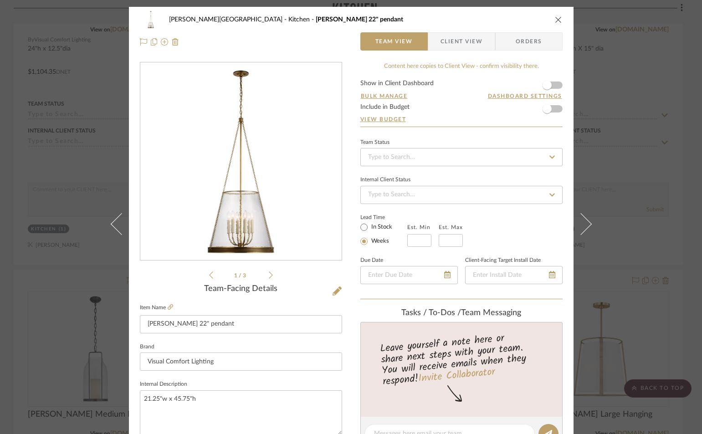
click at [554, 17] on icon "close" at bounding box center [557, 19] width 7 height 7
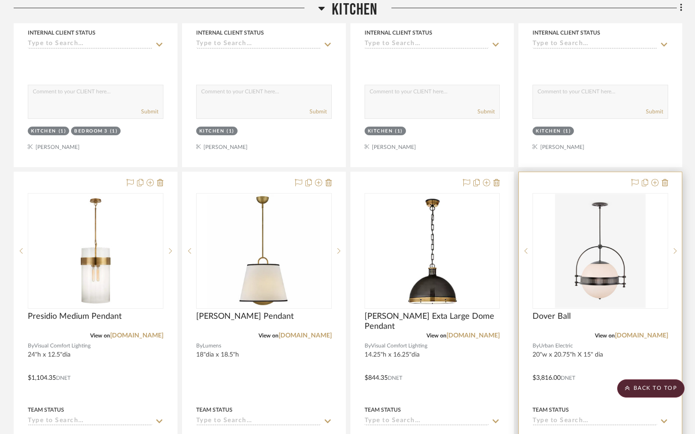
scroll to position [1548, 0]
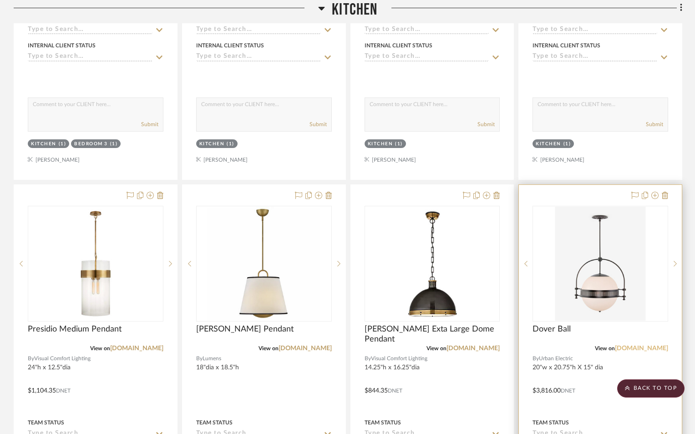
click at [637, 345] on link "[DOMAIN_NAME]" at bounding box center [641, 348] width 53 height 6
click at [623, 279] on img "1" at bounding box center [600, 264] width 91 height 114
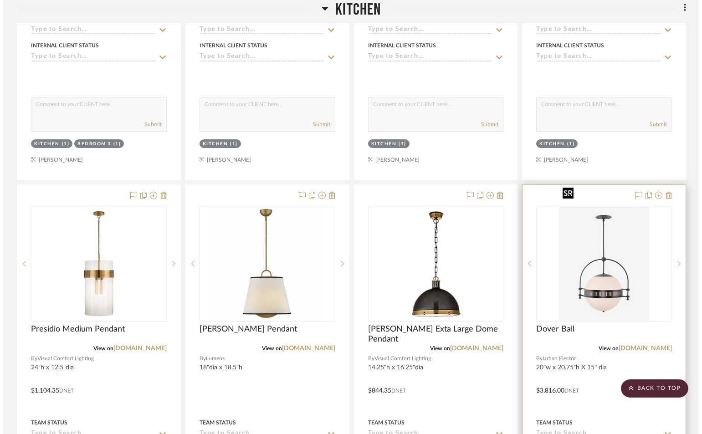
scroll to position [0, 0]
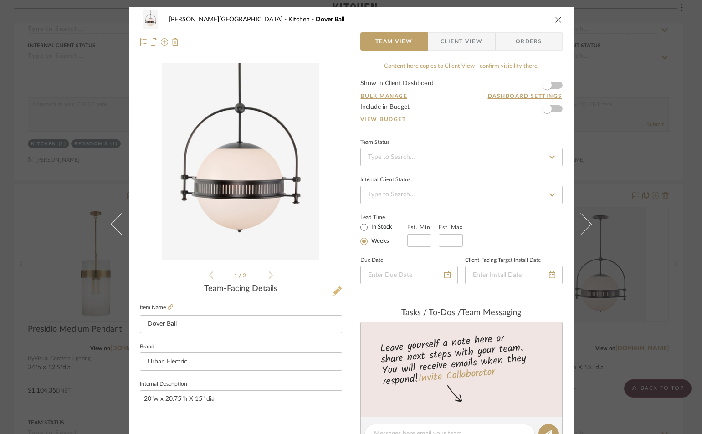
click at [334, 291] on icon at bounding box center [336, 290] width 9 height 9
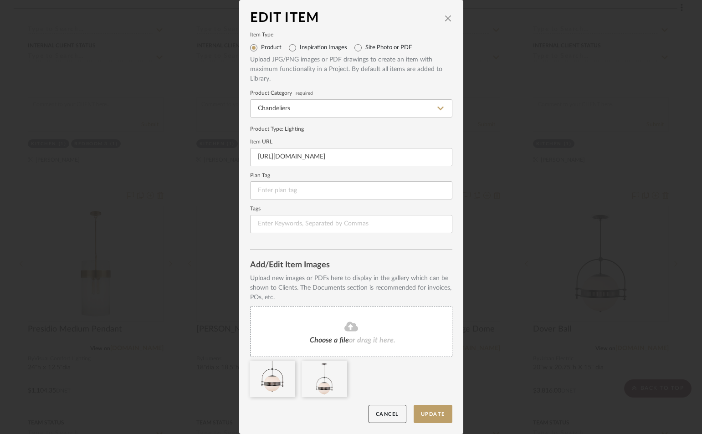
click at [311, 339] on span "Choose a file" at bounding box center [329, 339] width 39 height 7
click at [431, 417] on button "Update" at bounding box center [432, 414] width 39 height 19
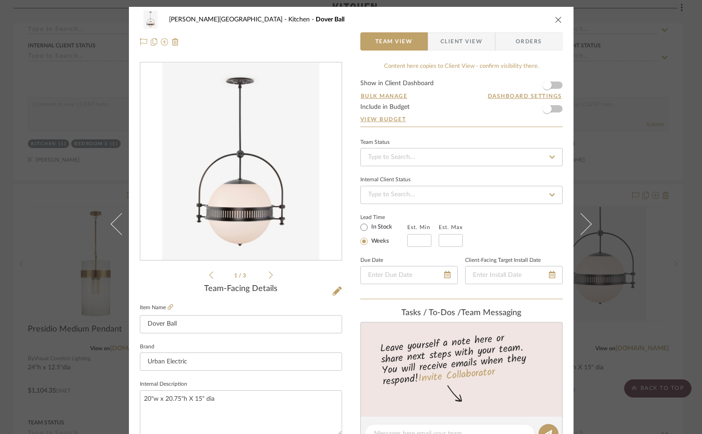
click at [554, 17] on icon "close" at bounding box center [557, 19] width 7 height 7
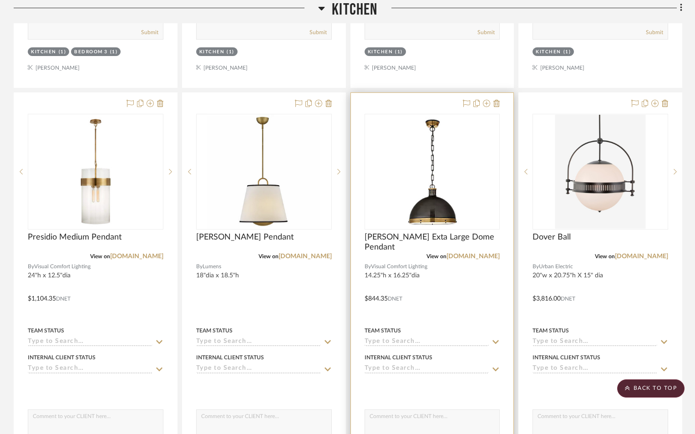
scroll to position [1593, 0]
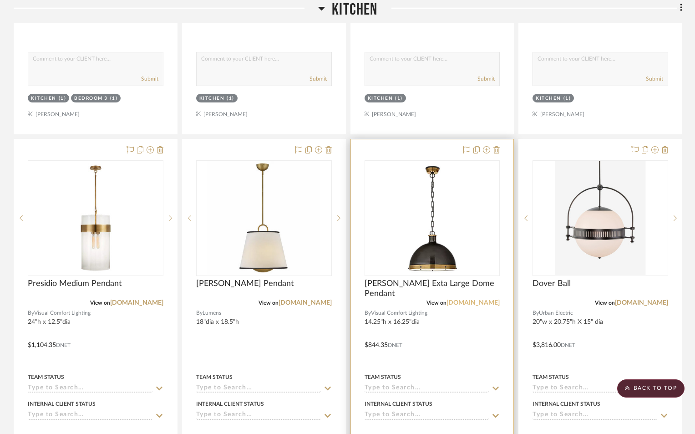
click at [469, 300] on link "[DOMAIN_NAME]" at bounding box center [473, 303] width 53 height 6
click at [444, 210] on img "0" at bounding box center [431, 218] width 91 height 114
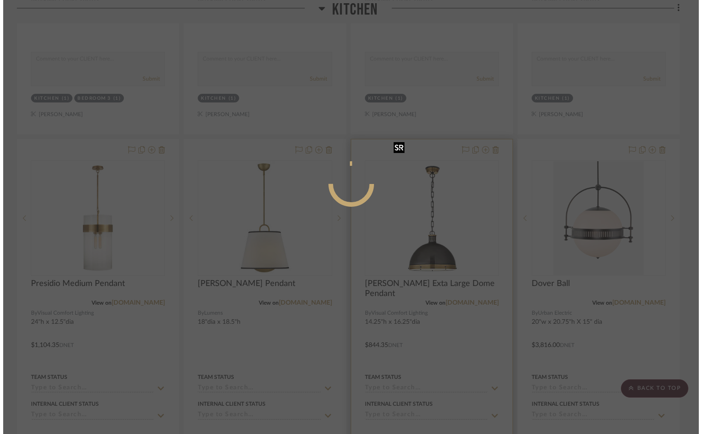
scroll to position [0, 0]
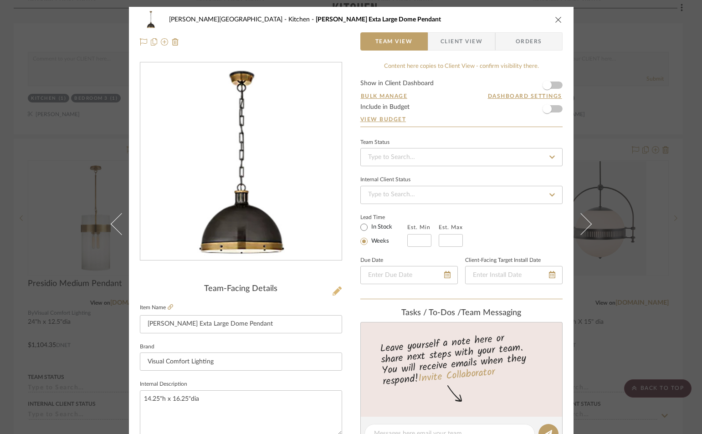
click at [333, 290] on icon at bounding box center [336, 290] width 9 height 9
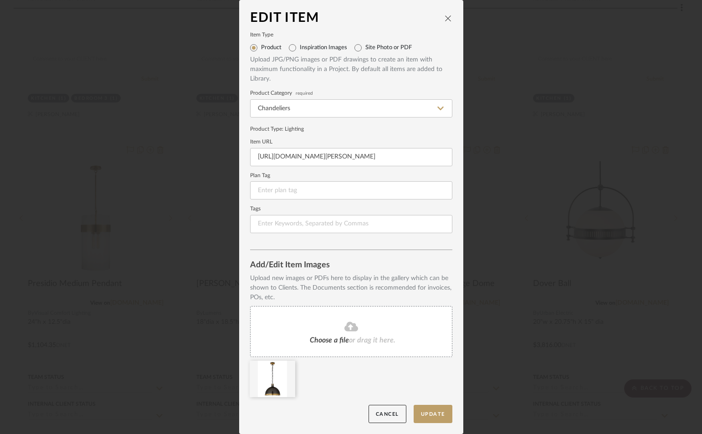
click at [295, 318] on div "Choose a file or drag it here." at bounding box center [351, 331] width 202 height 51
click at [431, 412] on button "Update" at bounding box center [432, 414] width 39 height 19
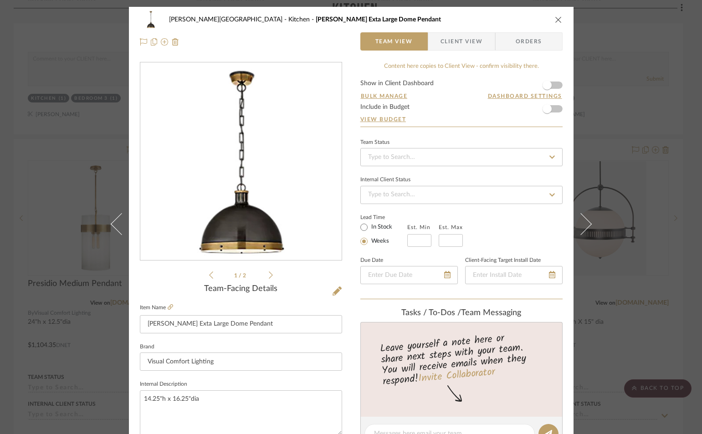
click at [558, 20] on icon "close" at bounding box center [557, 19] width 7 height 7
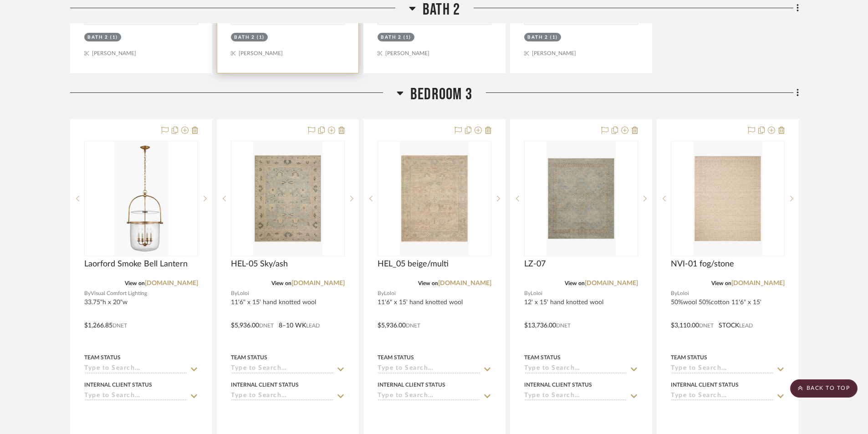
scroll to position [9760, 0]
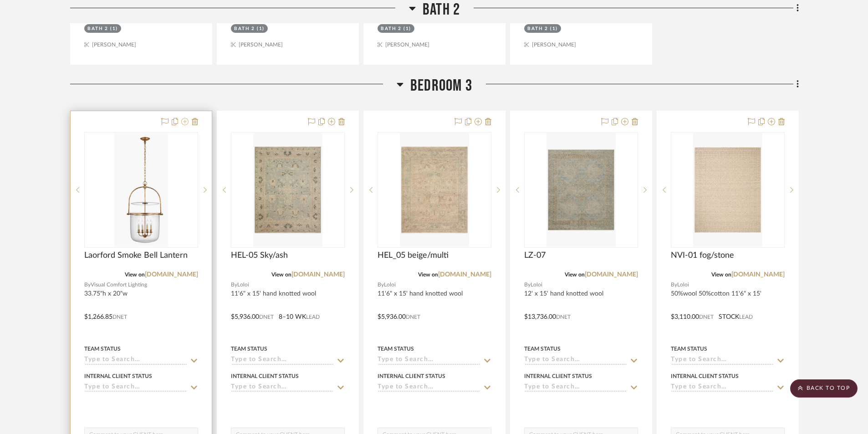
click at [184, 118] on icon at bounding box center [184, 121] width 7 height 7
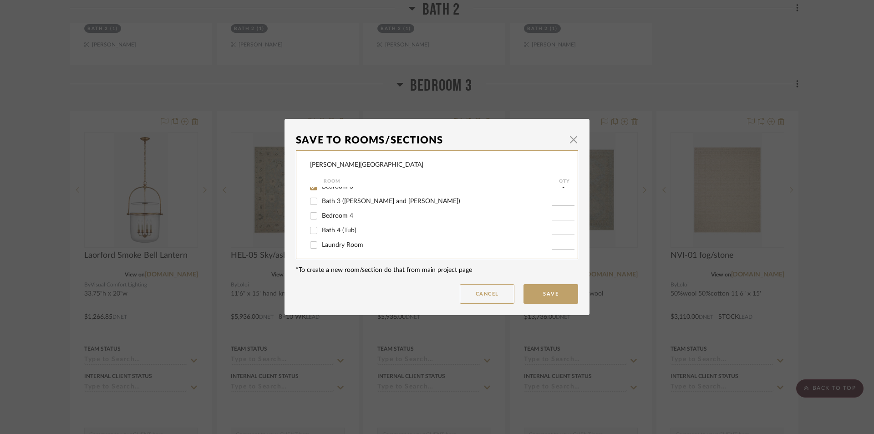
scroll to position [137, 0]
click at [310, 229] on input "Bedroom 3" at bounding box center [313, 232] width 15 height 15
checkbox input "false"
click at [555, 293] on button "Save" at bounding box center [551, 294] width 55 height 20
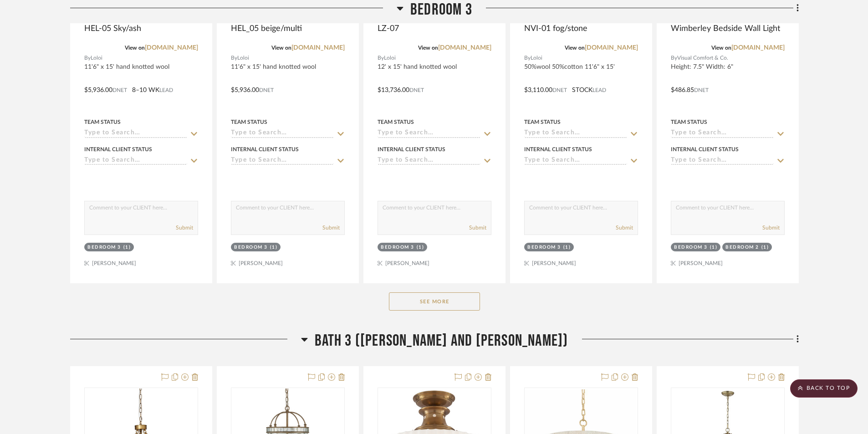
scroll to position [9988, 0]
click at [436, 291] on button "See More" at bounding box center [434, 300] width 91 height 18
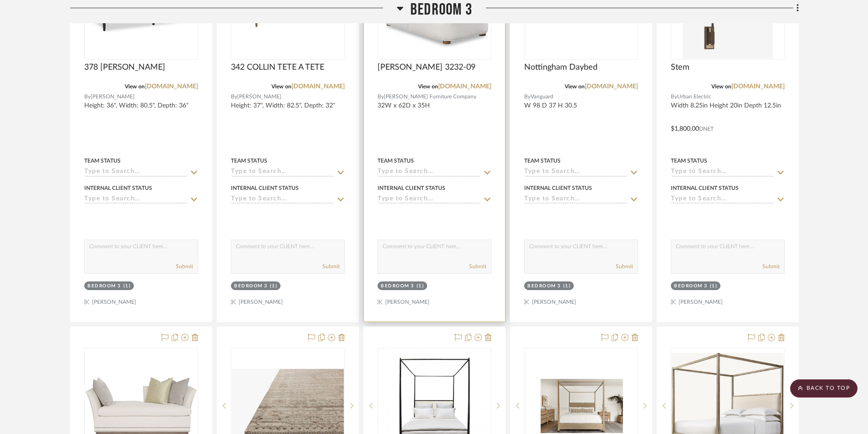
scroll to position [10534, 0]
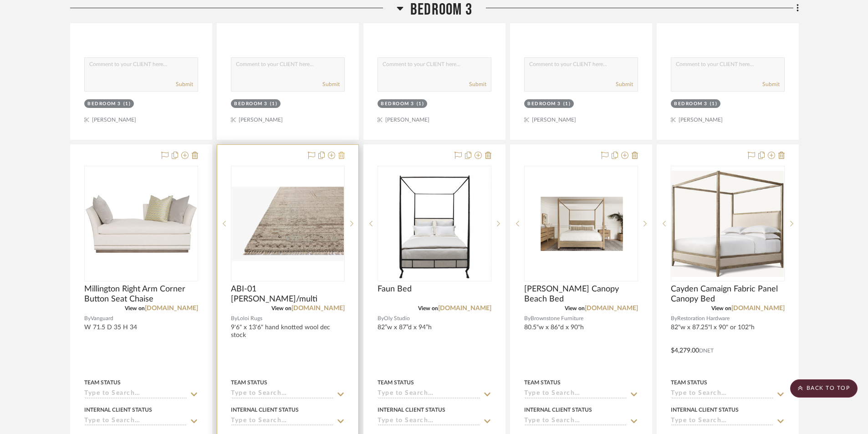
click at [341, 152] on icon at bounding box center [341, 155] width 6 height 7
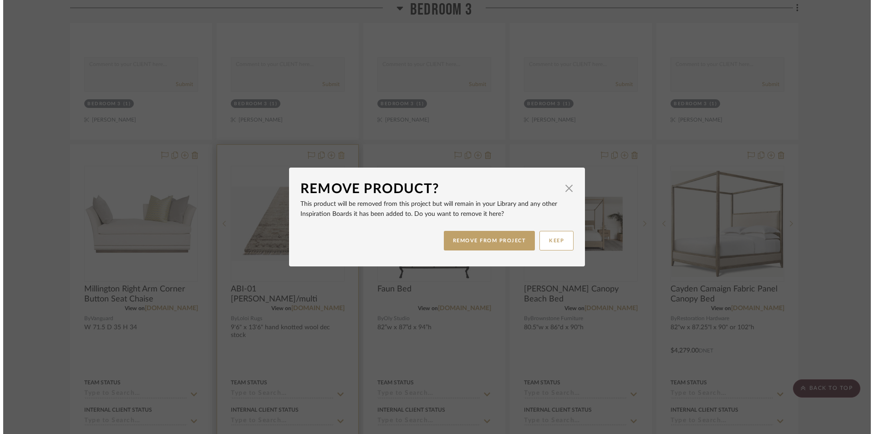
scroll to position [0, 0]
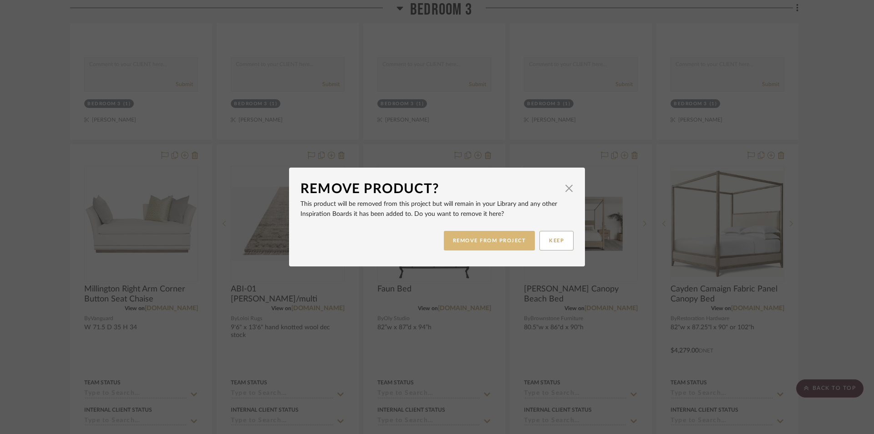
click at [477, 234] on button "REMOVE FROM PROJECT" at bounding box center [490, 241] width 92 height 20
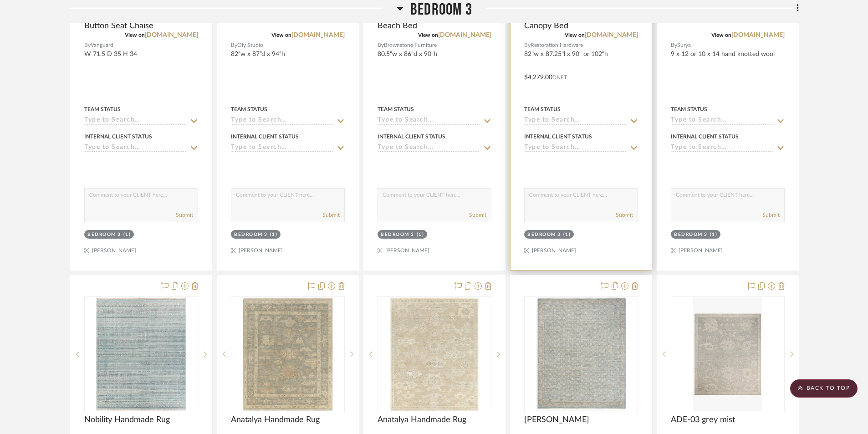
scroll to position [10898, 0]
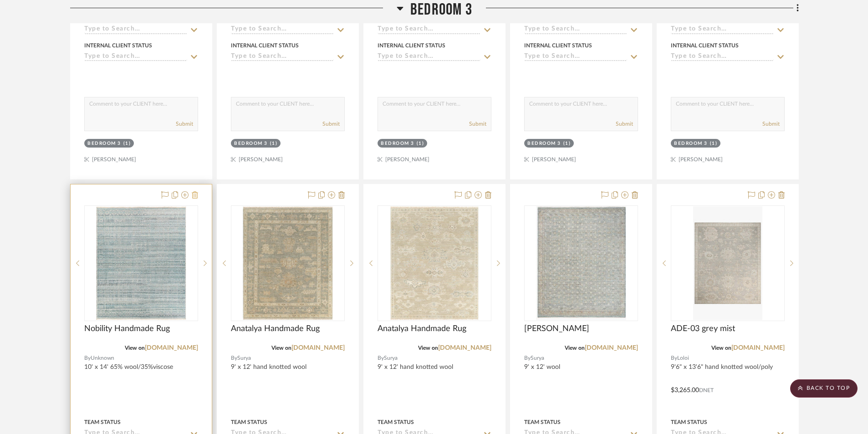
click at [194, 191] on icon at bounding box center [195, 194] width 6 height 7
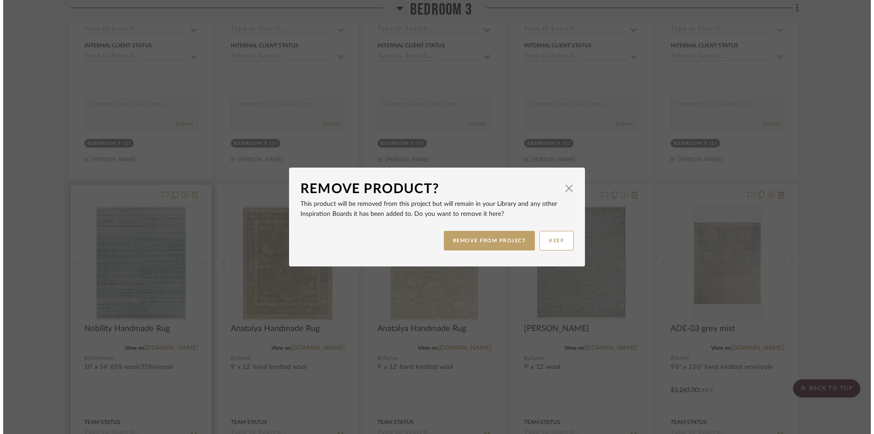
scroll to position [0, 0]
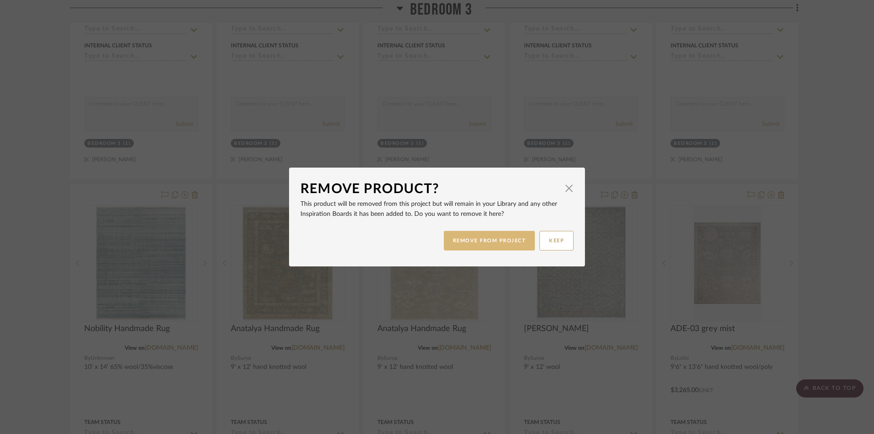
click at [462, 237] on button "REMOVE FROM PROJECT" at bounding box center [490, 241] width 92 height 20
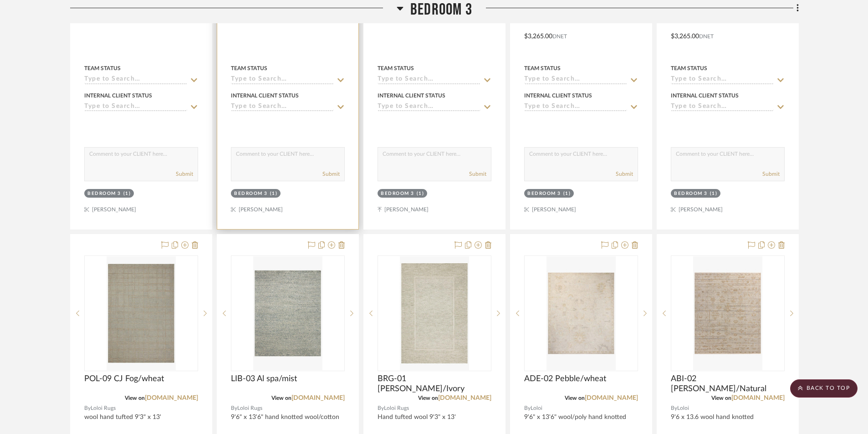
scroll to position [11353, 0]
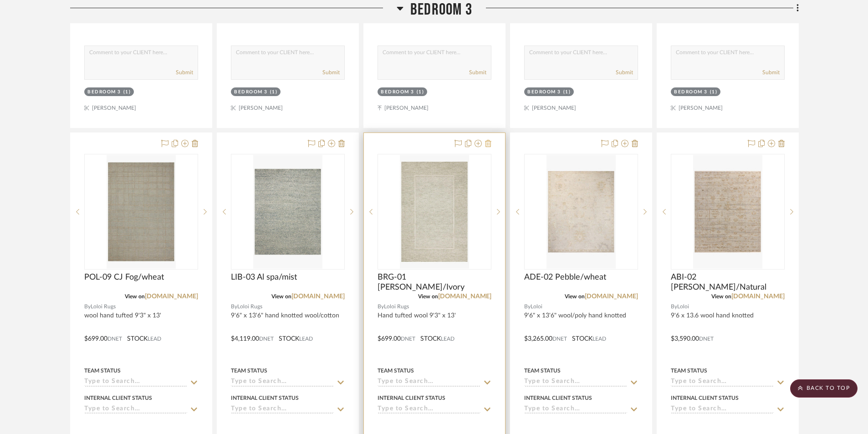
click at [487, 140] on icon at bounding box center [488, 143] width 6 height 7
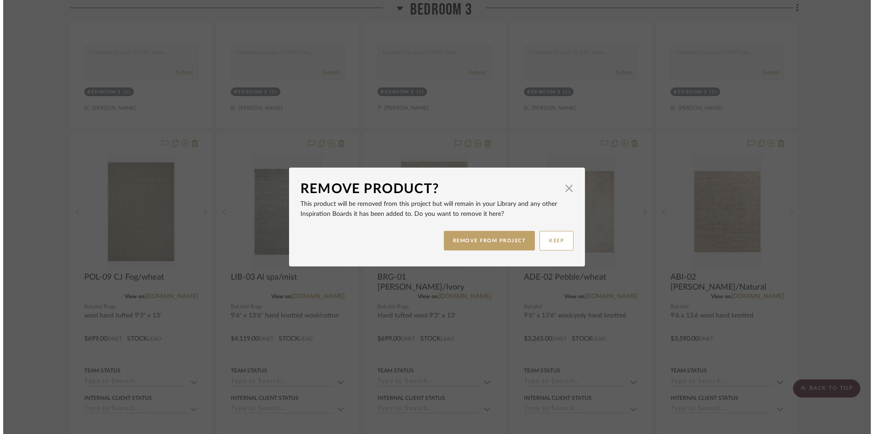
scroll to position [0, 0]
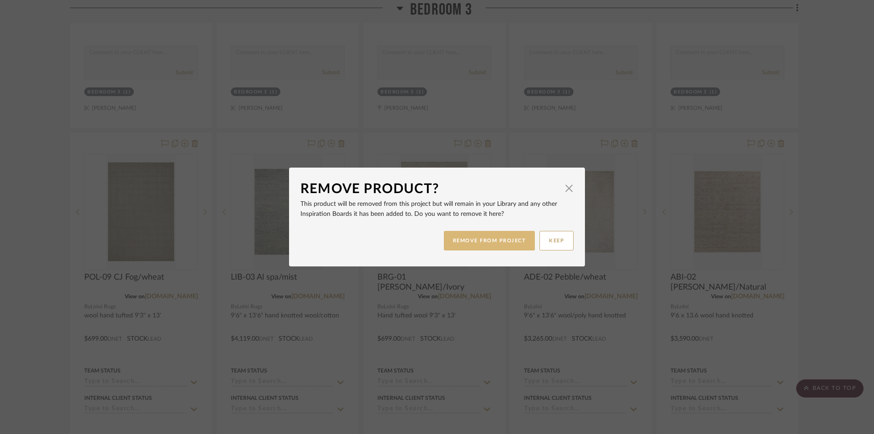
click at [466, 237] on button "REMOVE FROM PROJECT" at bounding box center [490, 241] width 92 height 20
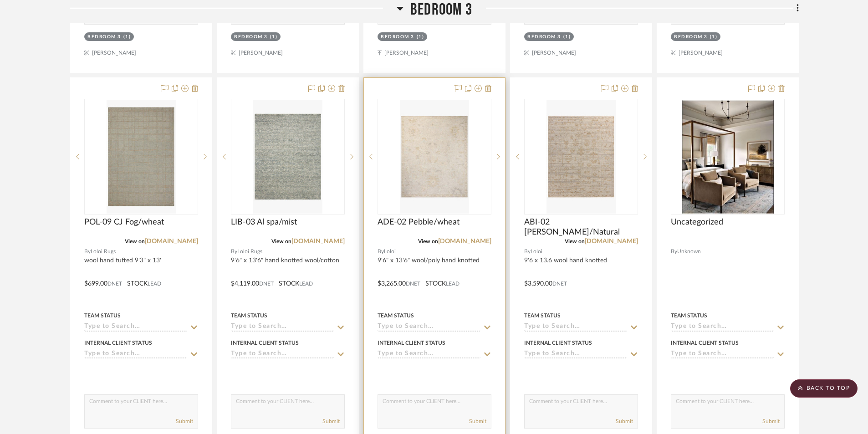
scroll to position [11399, 0]
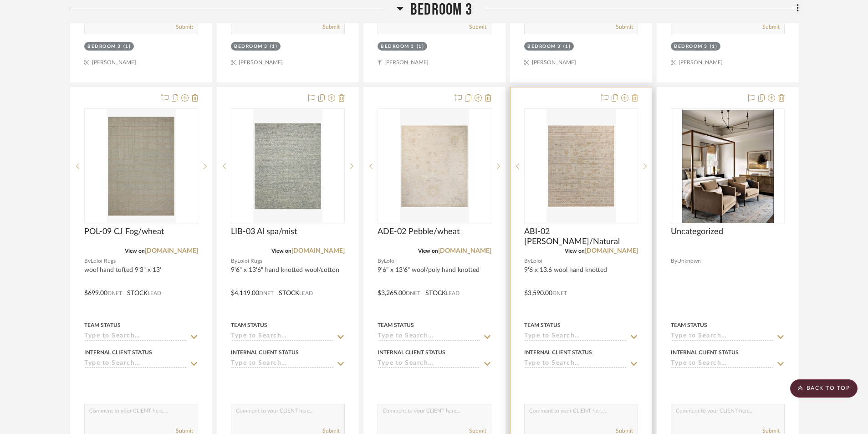
click at [635, 94] on icon at bounding box center [634, 97] width 6 height 7
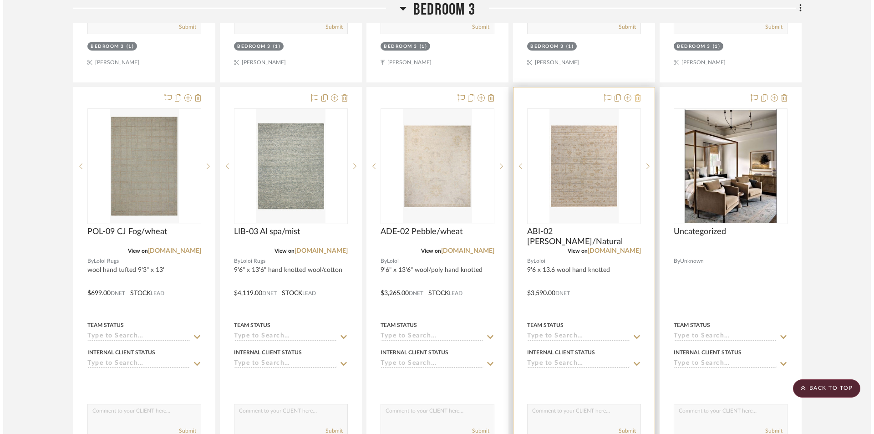
scroll to position [0, 0]
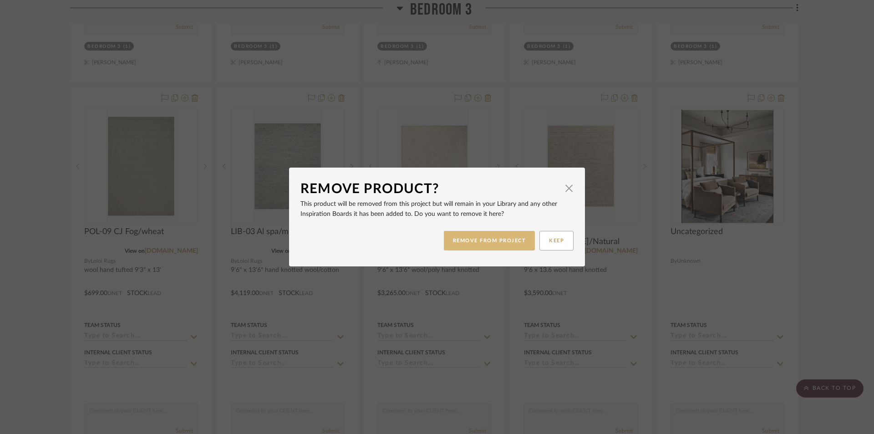
click at [488, 240] on button "REMOVE FROM PROJECT" at bounding box center [490, 241] width 92 height 20
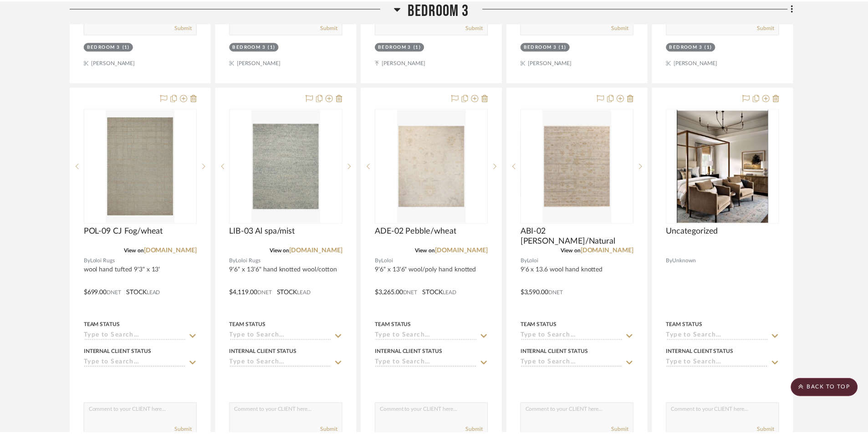
scroll to position [11399, 0]
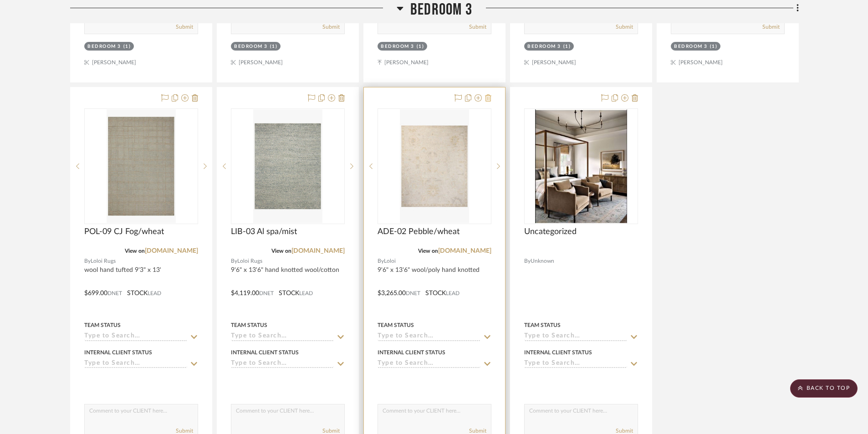
click at [487, 94] on icon at bounding box center [488, 97] width 6 height 7
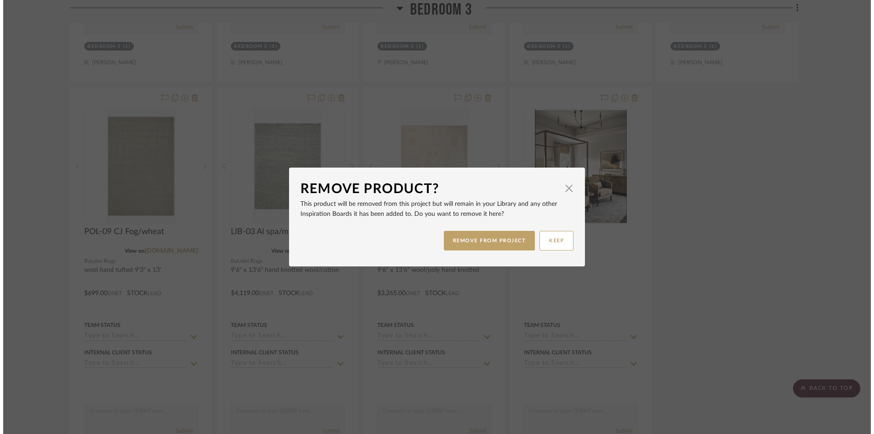
scroll to position [0, 0]
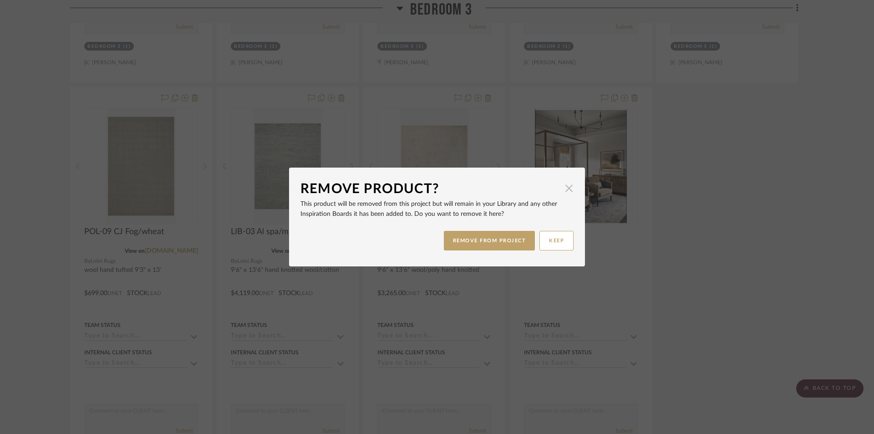
click at [569, 188] on span "button" at bounding box center [569, 188] width 18 height 18
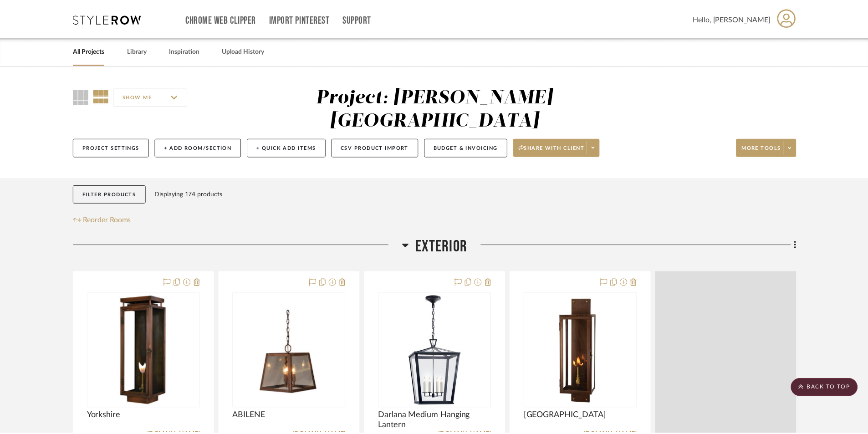
scroll to position [11399, 0]
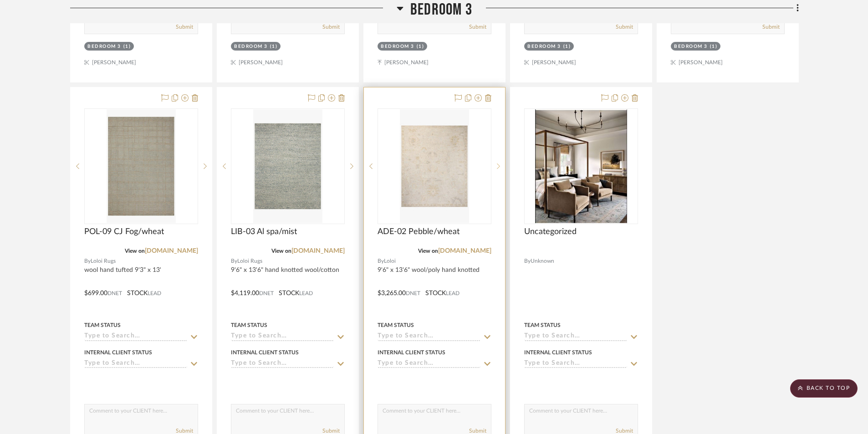
click at [496, 163] on sr-next-btn at bounding box center [498, 166] width 14 height 6
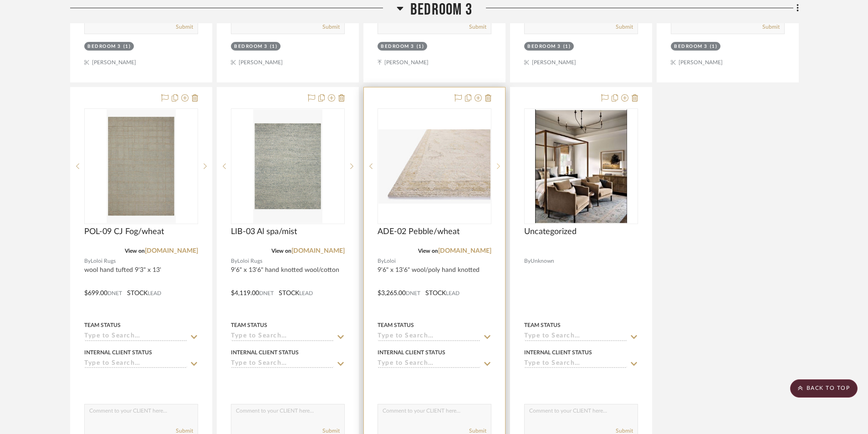
click at [496, 163] on sr-next-btn at bounding box center [498, 166] width 14 height 6
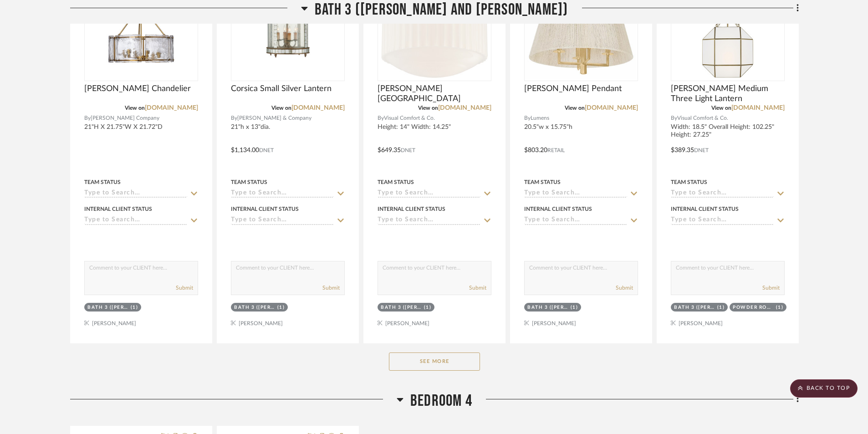
scroll to position [12081, 0]
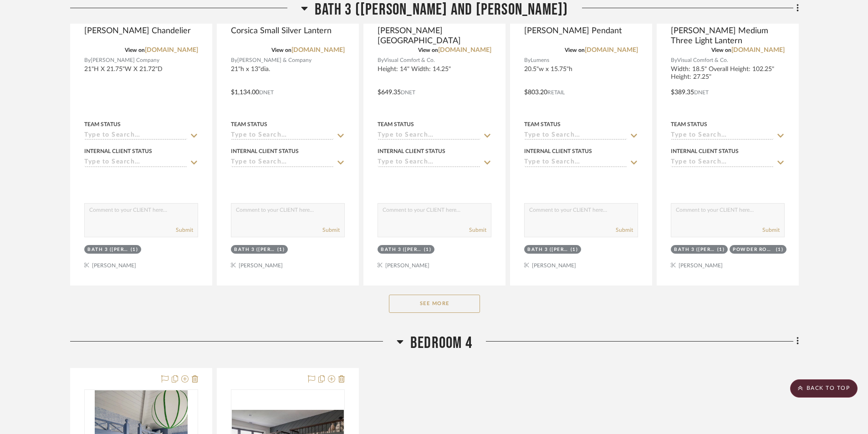
click at [407, 295] on button "See More" at bounding box center [434, 304] width 91 height 18
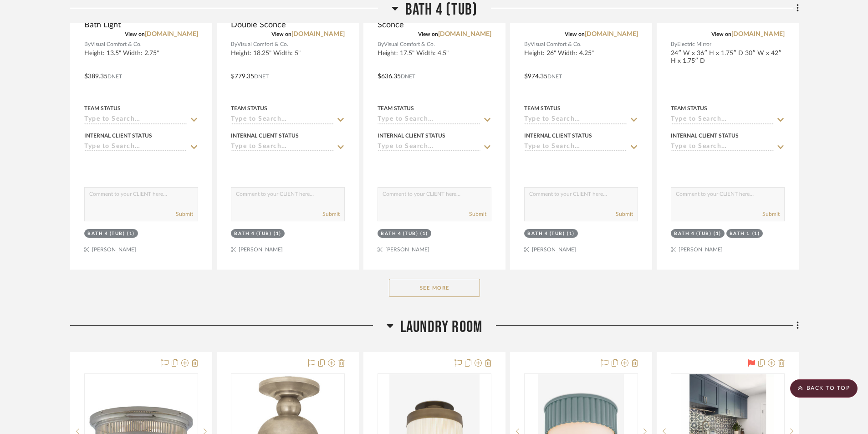
scroll to position [13447, 0]
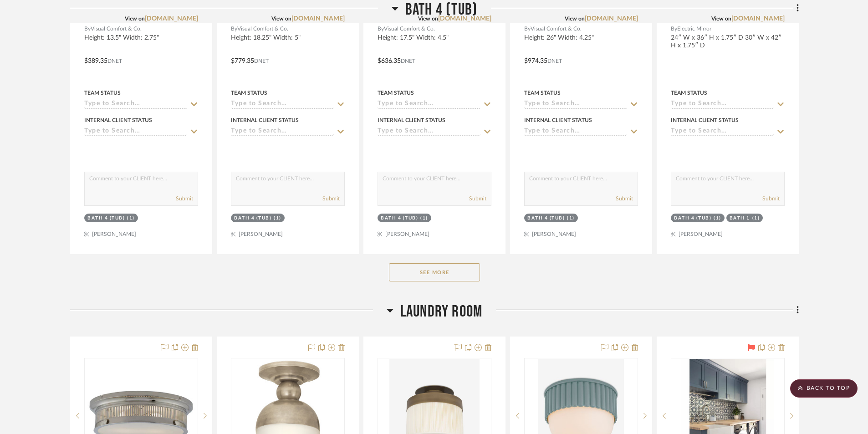
click at [417, 263] on button "See More" at bounding box center [434, 272] width 91 height 18
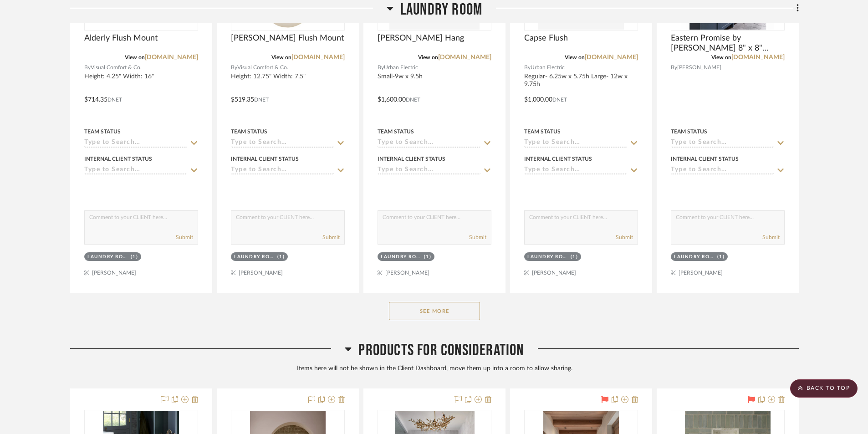
scroll to position [14313, 0]
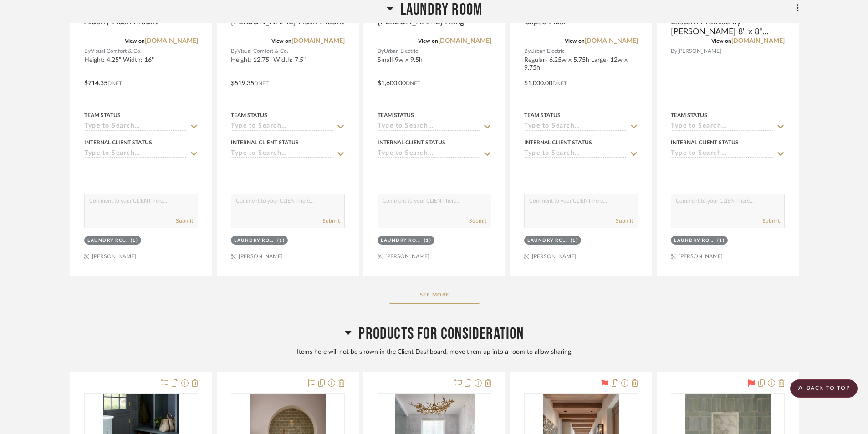
click at [414, 285] on button "See More" at bounding box center [434, 294] width 91 height 18
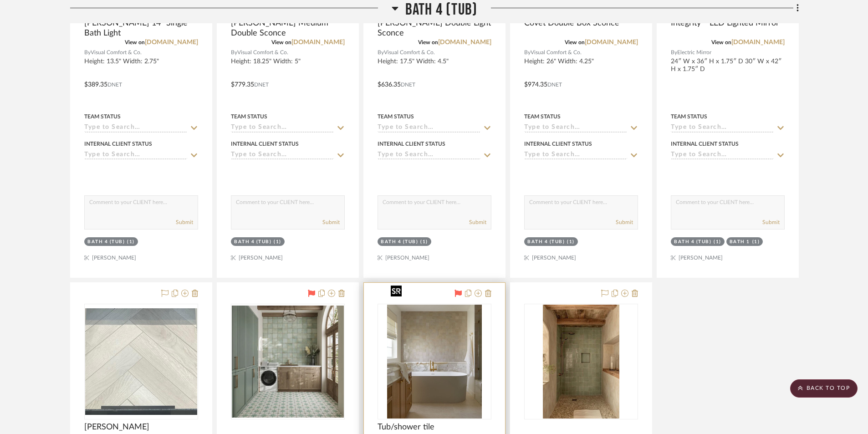
scroll to position [13245, 0]
